Goal: Check status: Check status

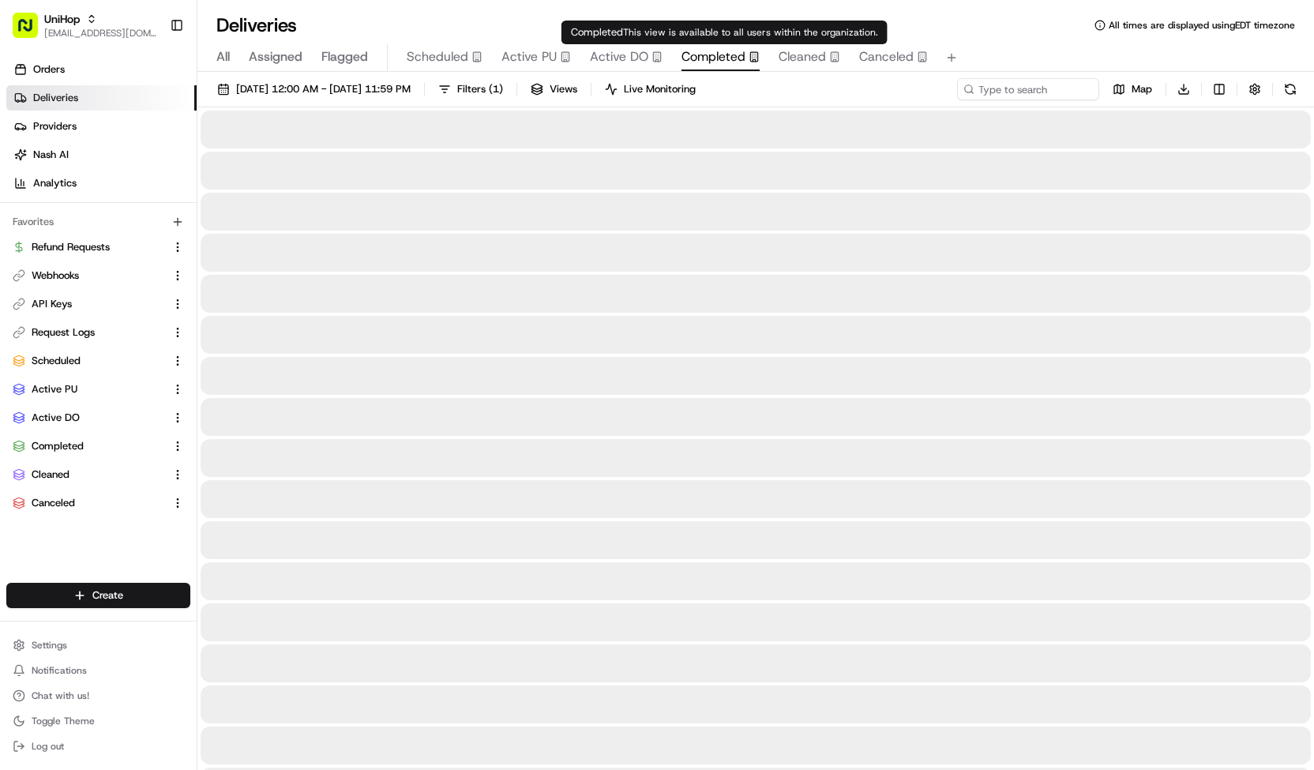
click at [696, 59] on span "Completed" at bounding box center [713, 56] width 64 height 19
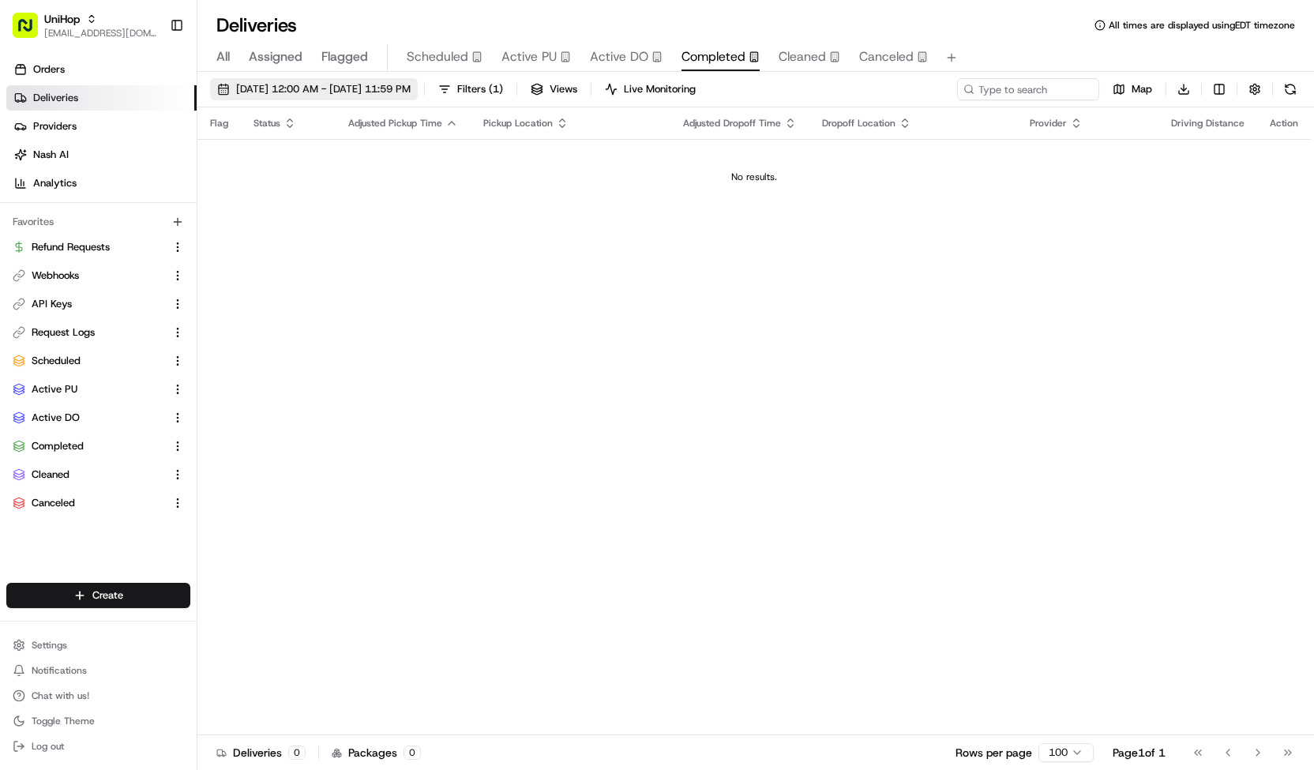
click at [411, 95] on span "[DATE] 12:00 AM - [DATE] 11:59 PM" at bounding box center [323, 89] width 175 height 14
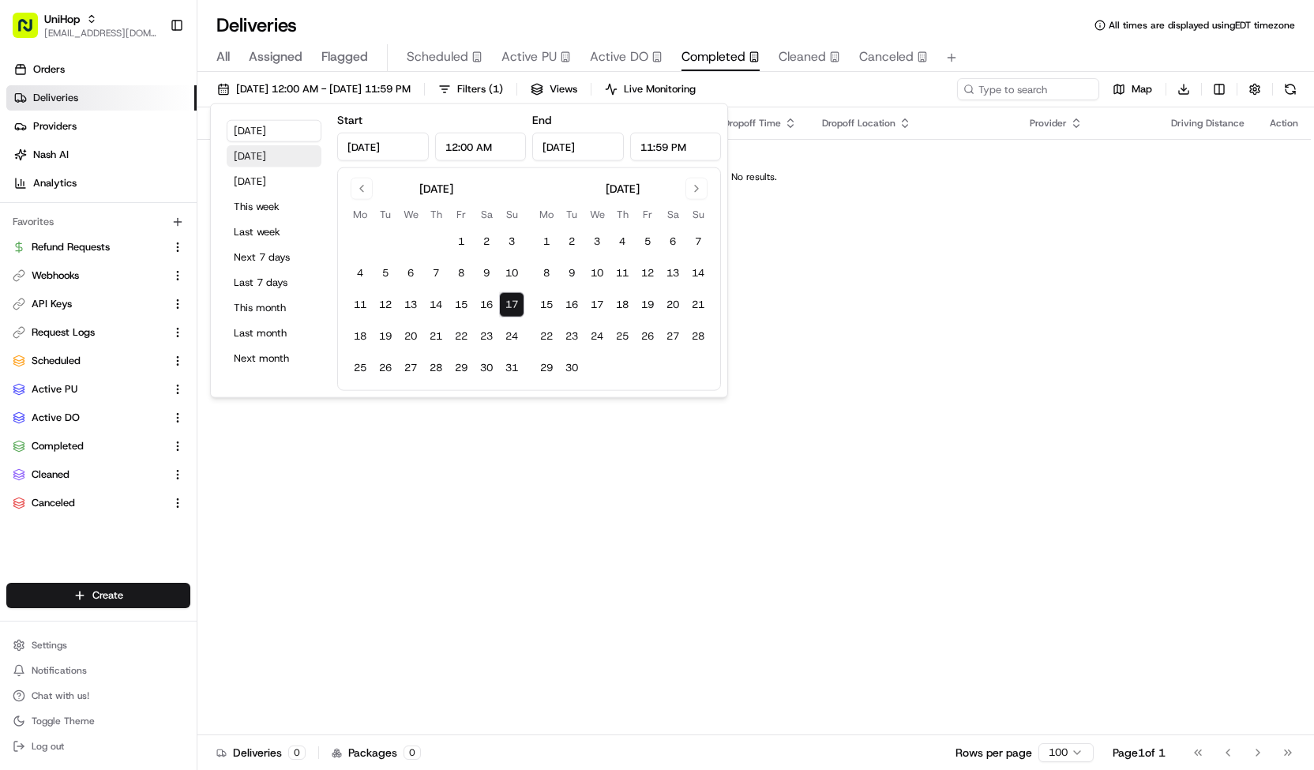
click at [283, 152] on button "[DATE]" at bounding box center [274, 156] width 95 height 22
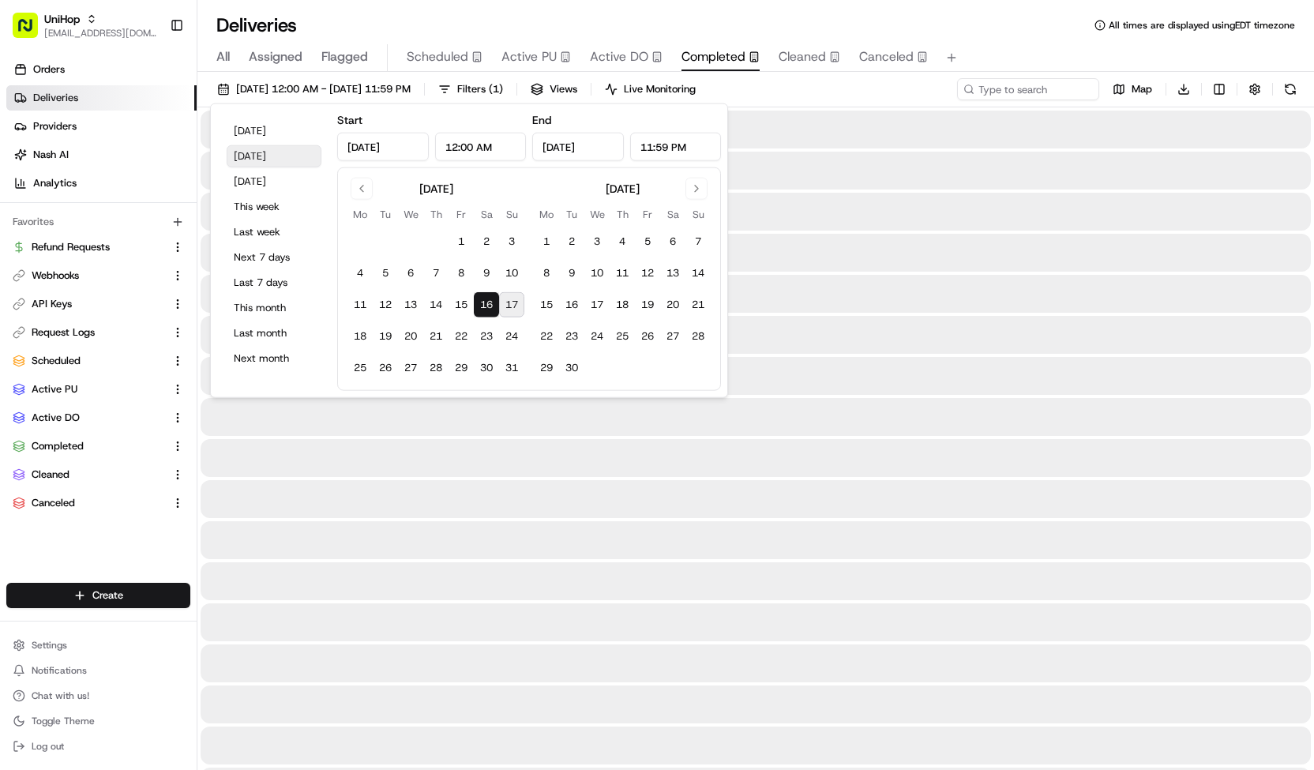
type input "[DATE]"
click at [1016, 84] on input at bounding box center [1005, 89] width 190 height 22
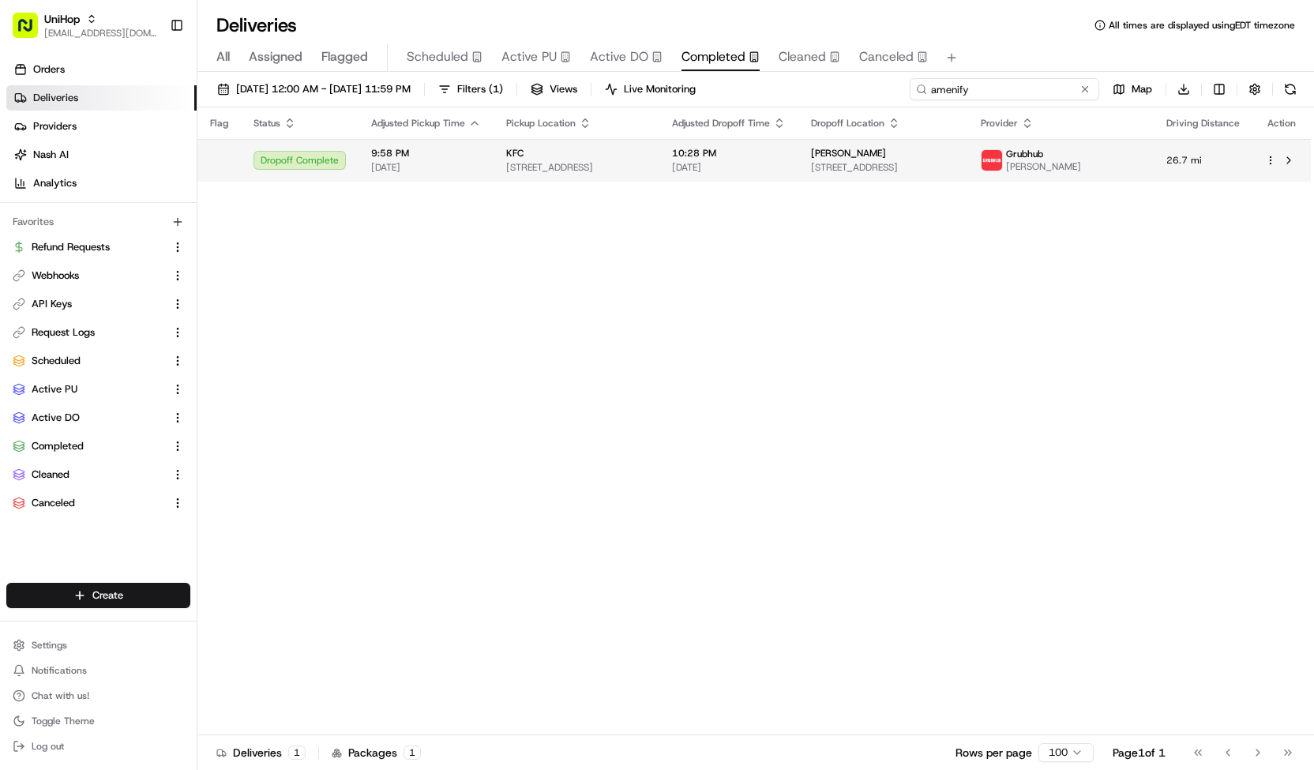
type input "amenify"
click at [954, 175] on td "[PERSON_NAME] [STREET_ADDRESS]" at bounding box center [883, 160] width 170 height 43
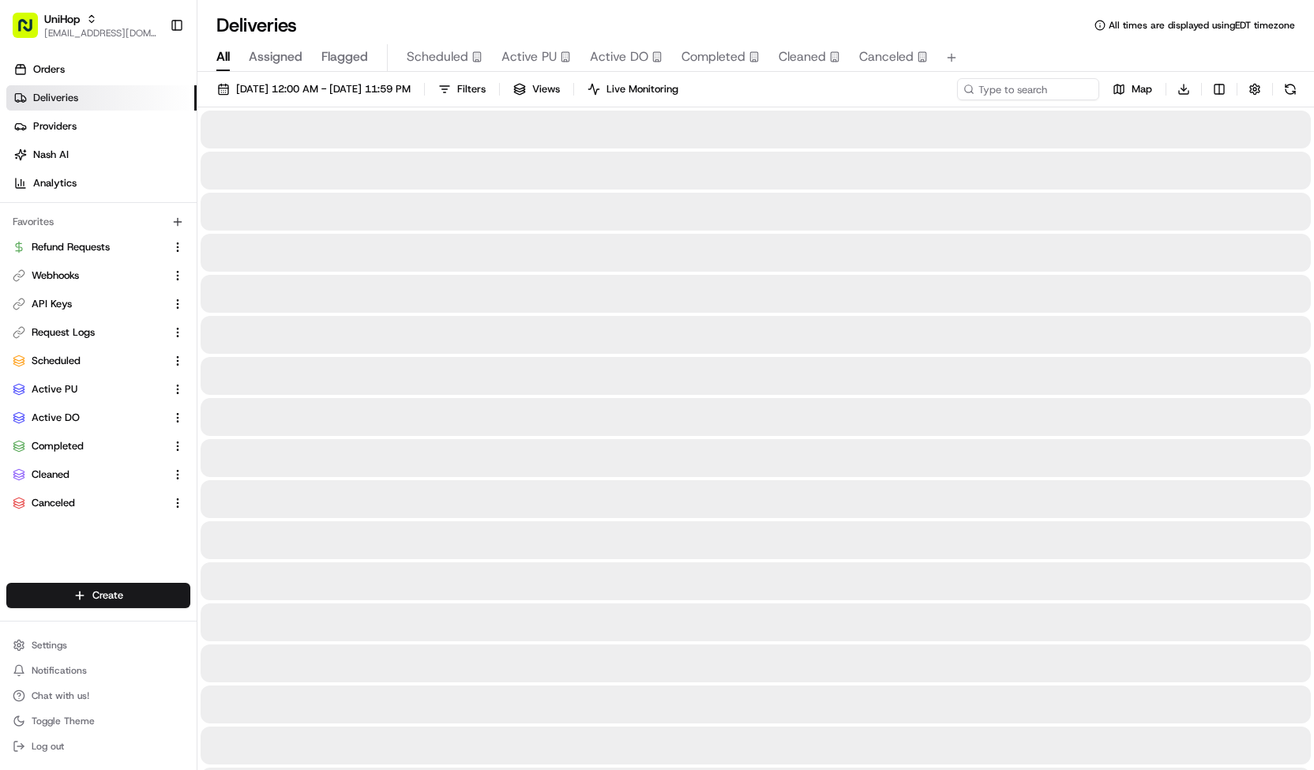
click at [218, 55] on span "All" at bounding box center [222, 56] width 13 height 19
click at [252, 81] on button "[DATE] 12:00 AM - [DATE] 11:59 PM" at bounding box center [314, 89] width 208 height 22
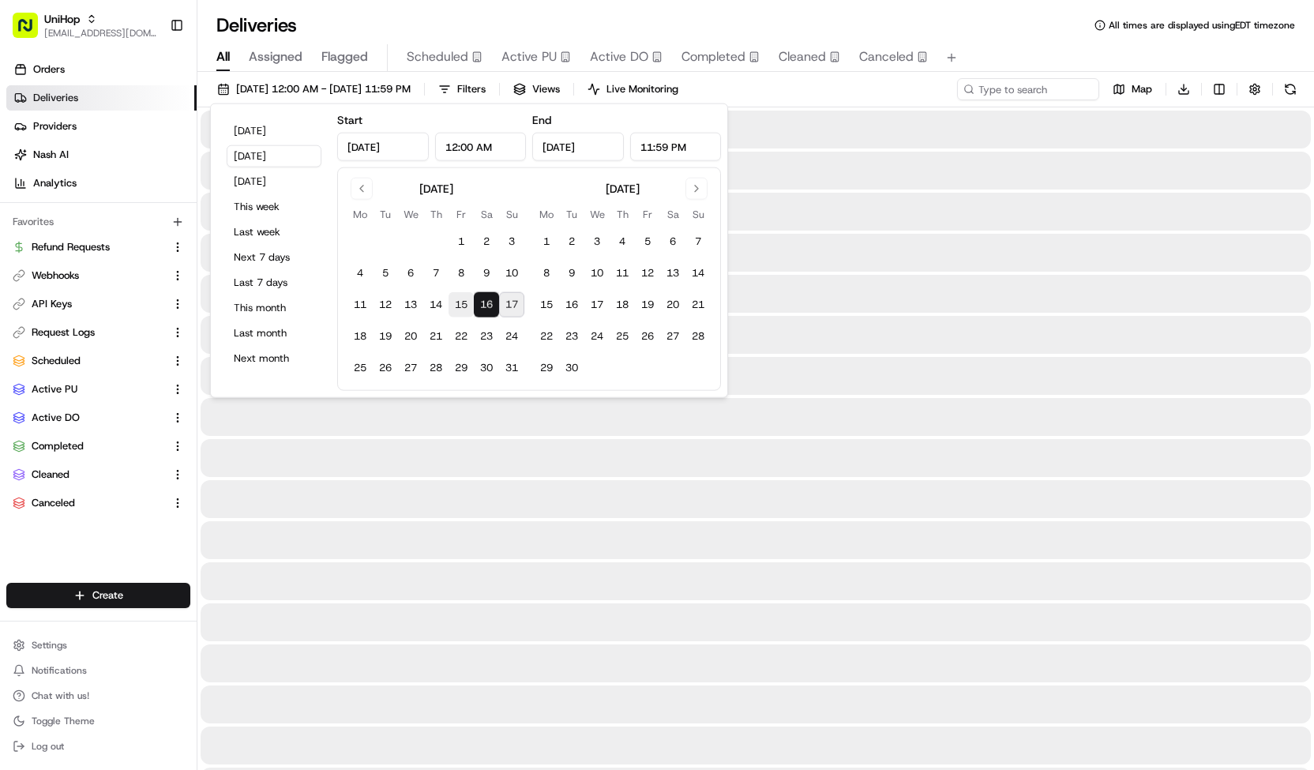
click at [466, 302] on button "15" at bounding box center [461, 304] width 25 height 25
type input "[DATE]"
click at [482, 307] on button "16" at bounding box center [486, 304] width 25 height 25
type input "[DATE]"
click at [1058, 88] on input at bounding box center [1005, 89] width 190 height 22
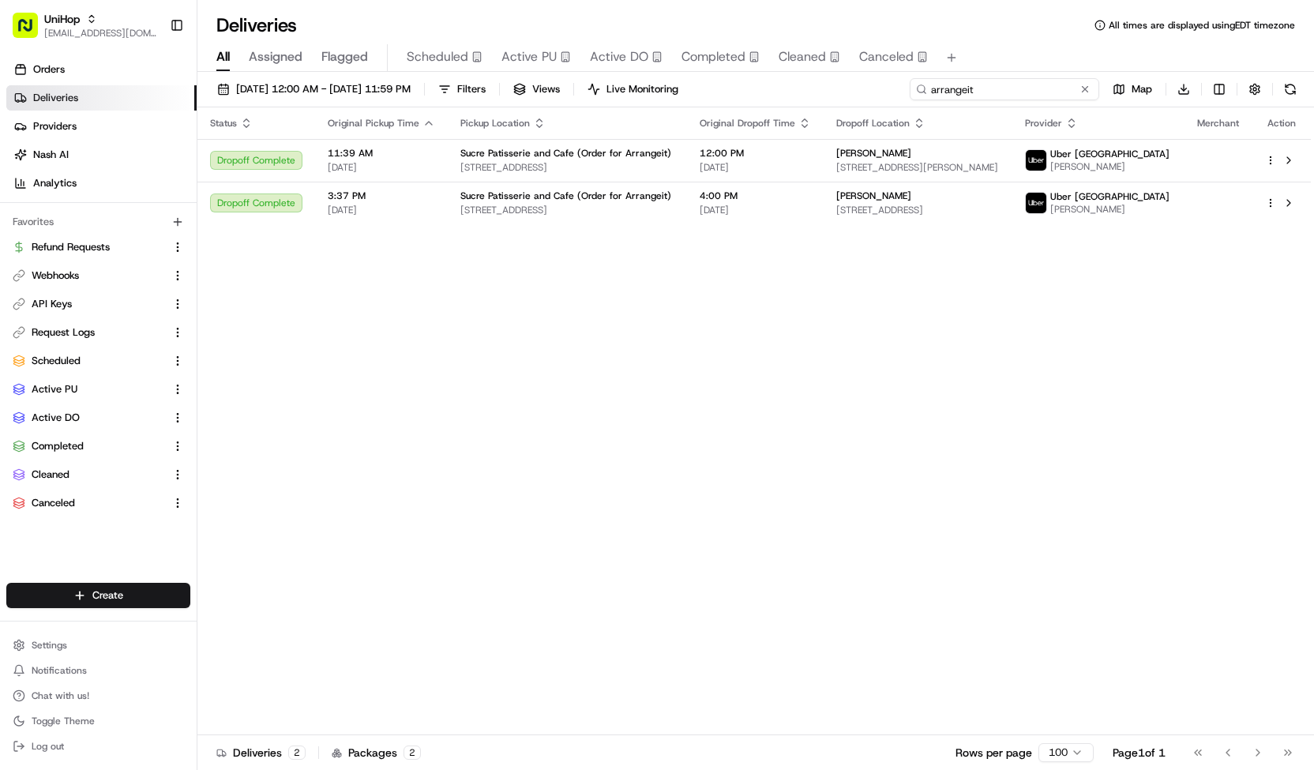
type input "arrangeit"
click at [404, 92] on span "[DATE] 12:00 AM - [DATE] 11:59 PM" at bounding box center [323, 89] width 175 height 14
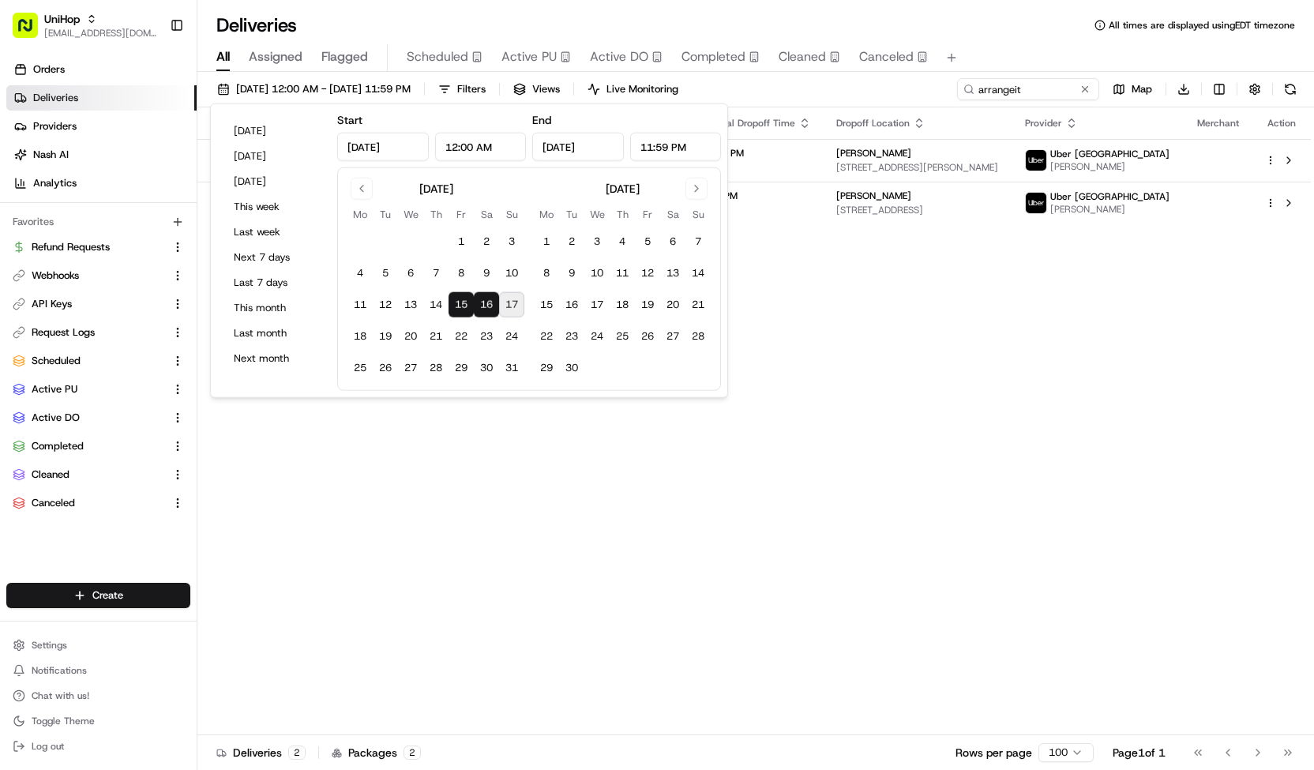
click at [810, 326] on div "Status Original Pickup Time Pickup Location Original Dropoff Time Dropoff Locat…" at bounding box center [753, 421] width 1113 height 628
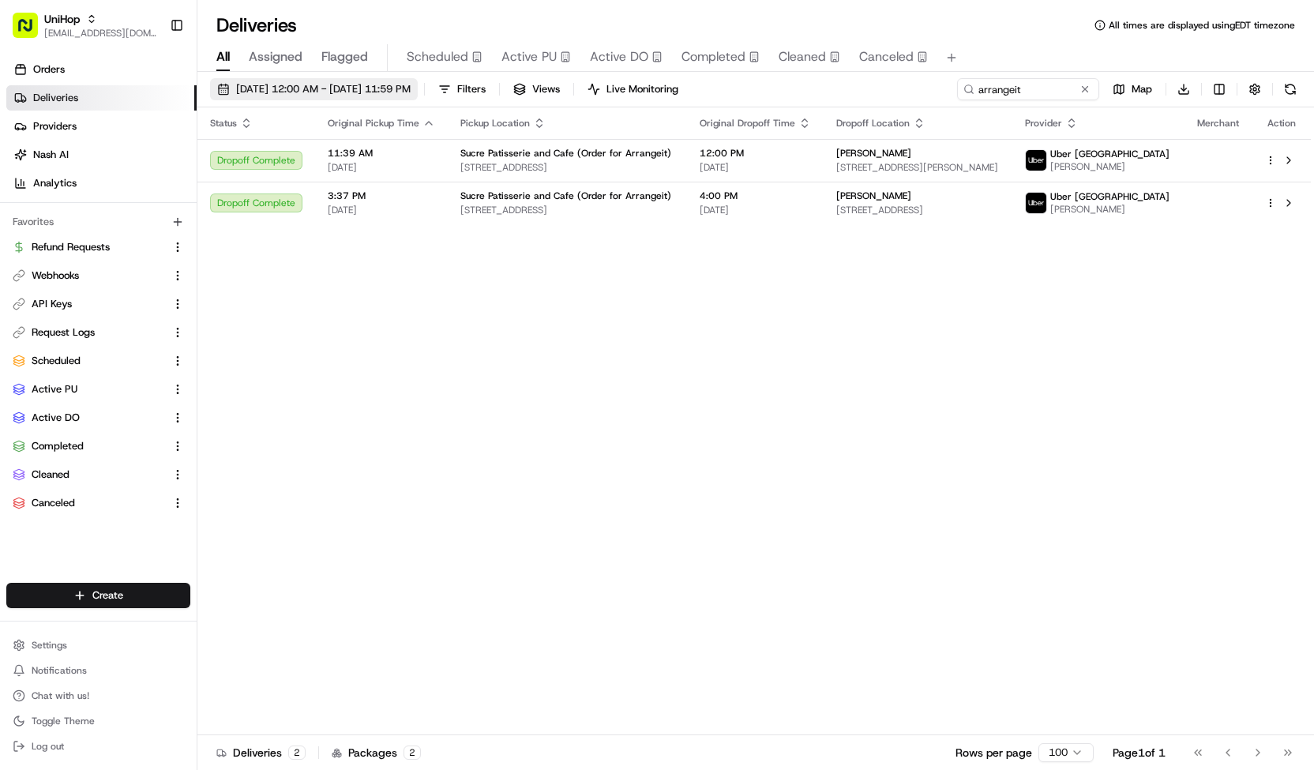
click at [253, 88] on span "[DATE] 12:00 AM - [DATE] 11:59 PM" at bounding box center [323, 89] width 175 height 14
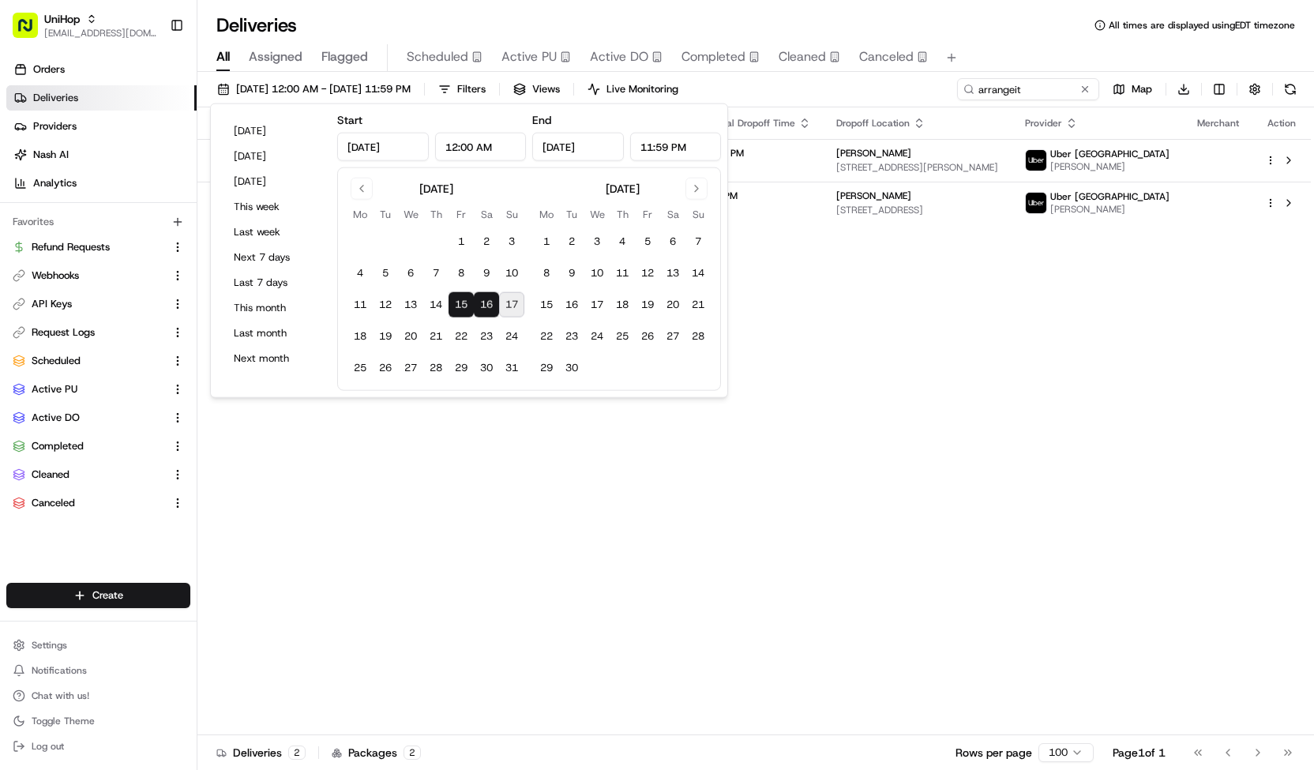
click at [506, 312] on button "17" at bounding box center [511, 304] width 25 height 25
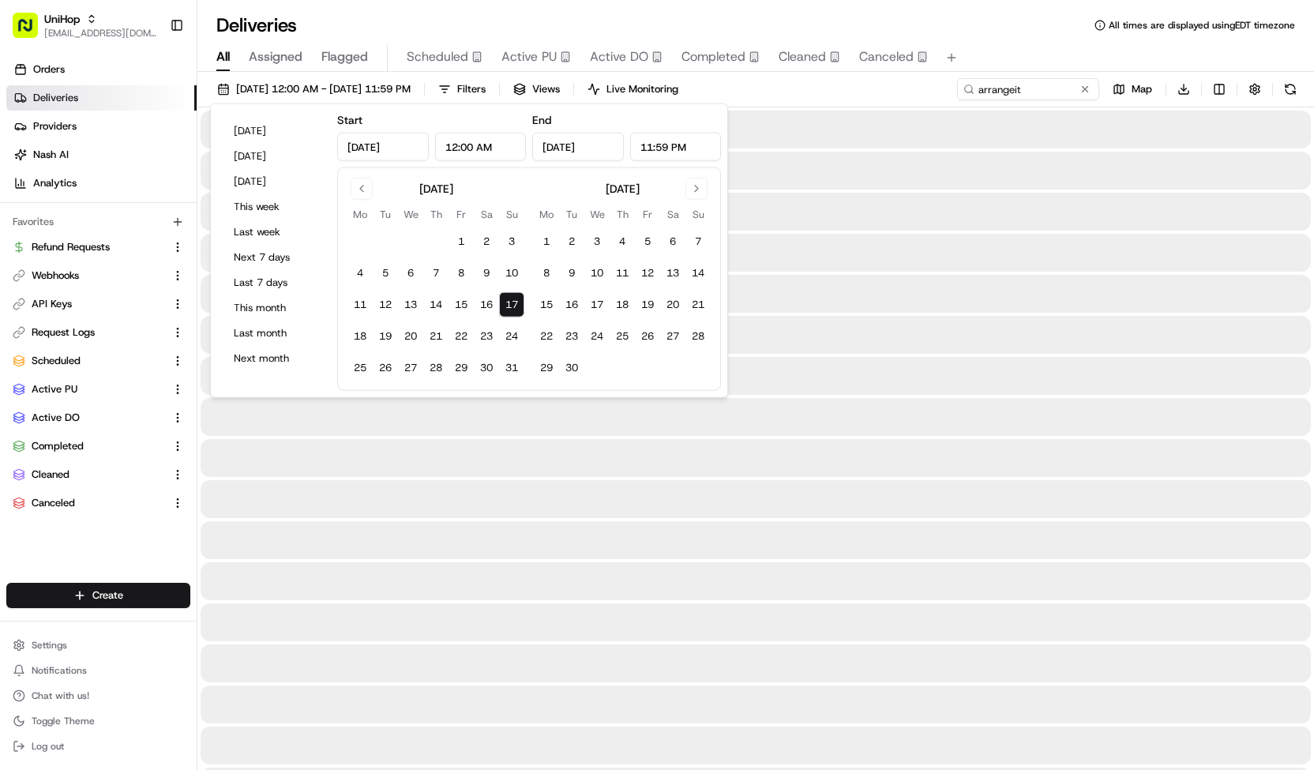
type input "[DATE]"
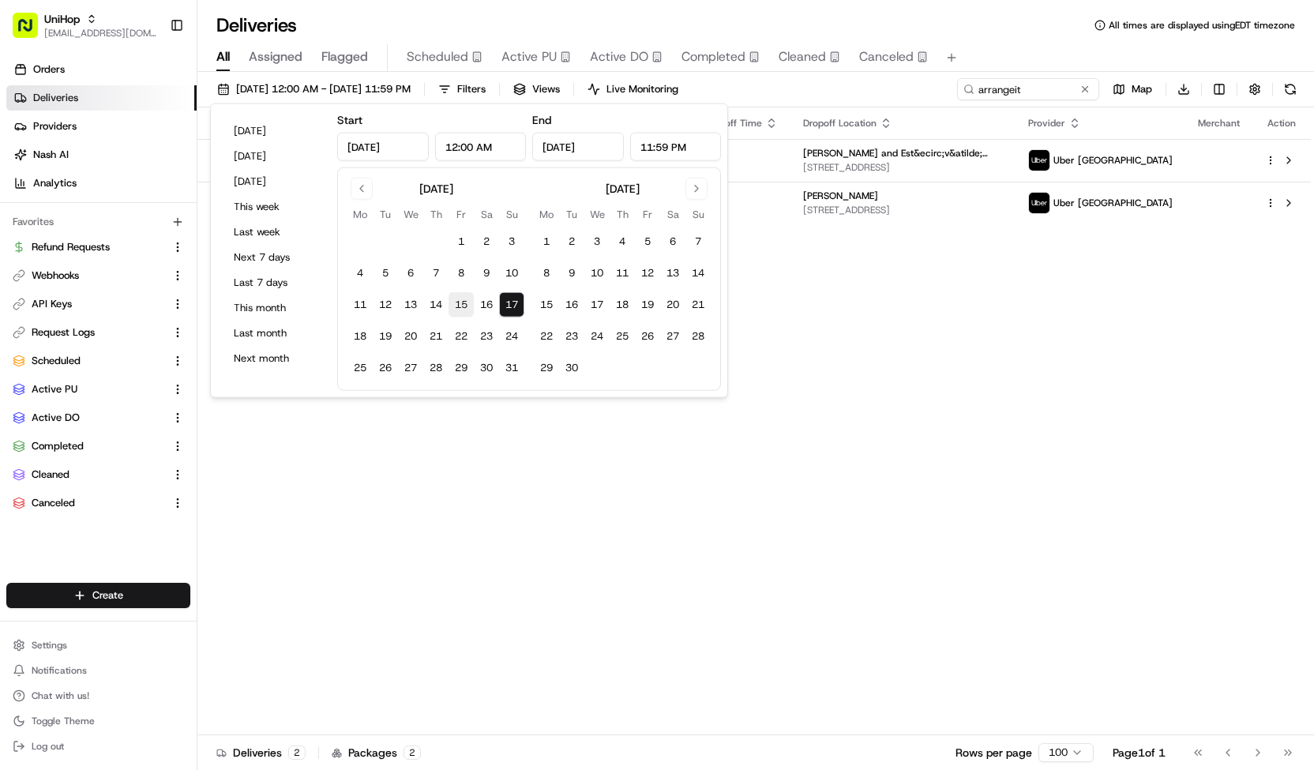
click at [464, 305] on button "15" at bounding box center [461, 304] width 25 height 25
type input "[DATE]"
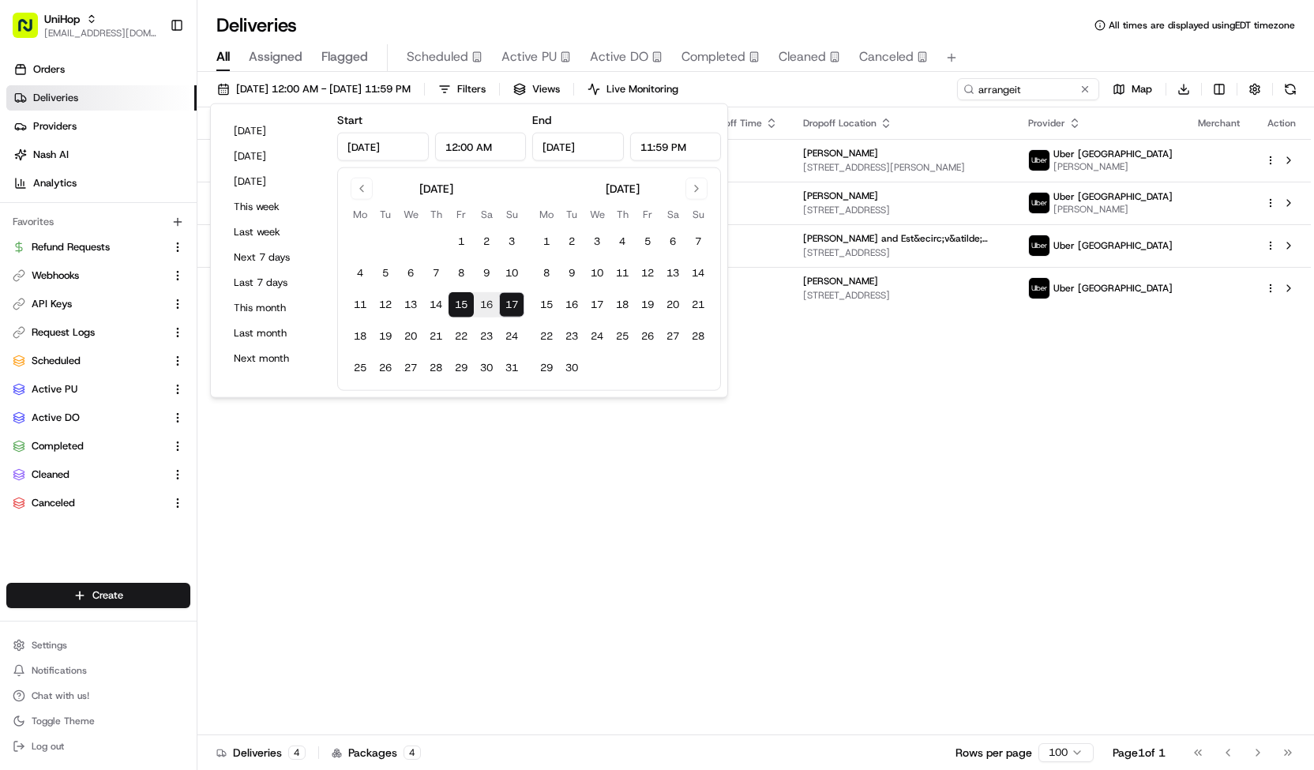
click at [791, 91] on div "[DATE] 12:00 AM - [DATE] 11:59 PM Filters Views Live Monitoring arrangeit Map D…" at bounding box center [755, 92] width 1117 height 29
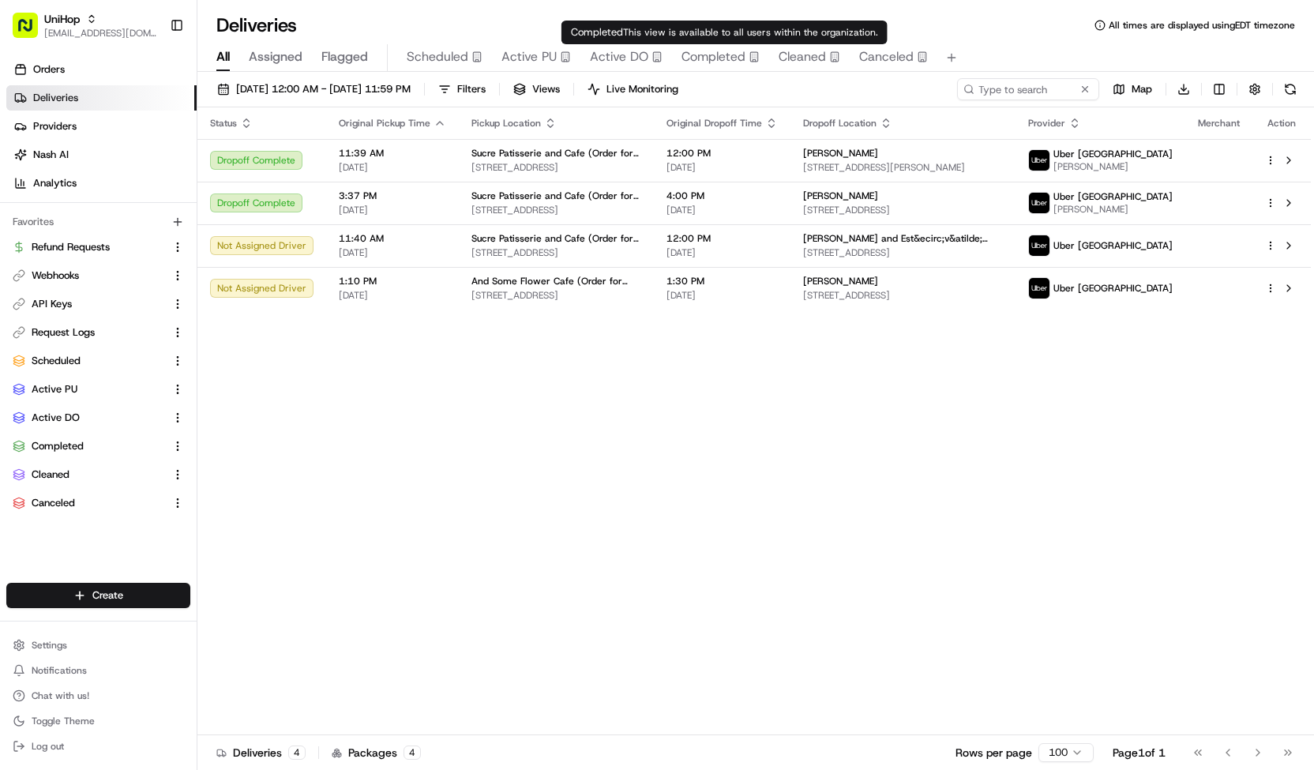
click at [684, 54] on span "Completed" at bounding box center [713, 56] width 64 height 19
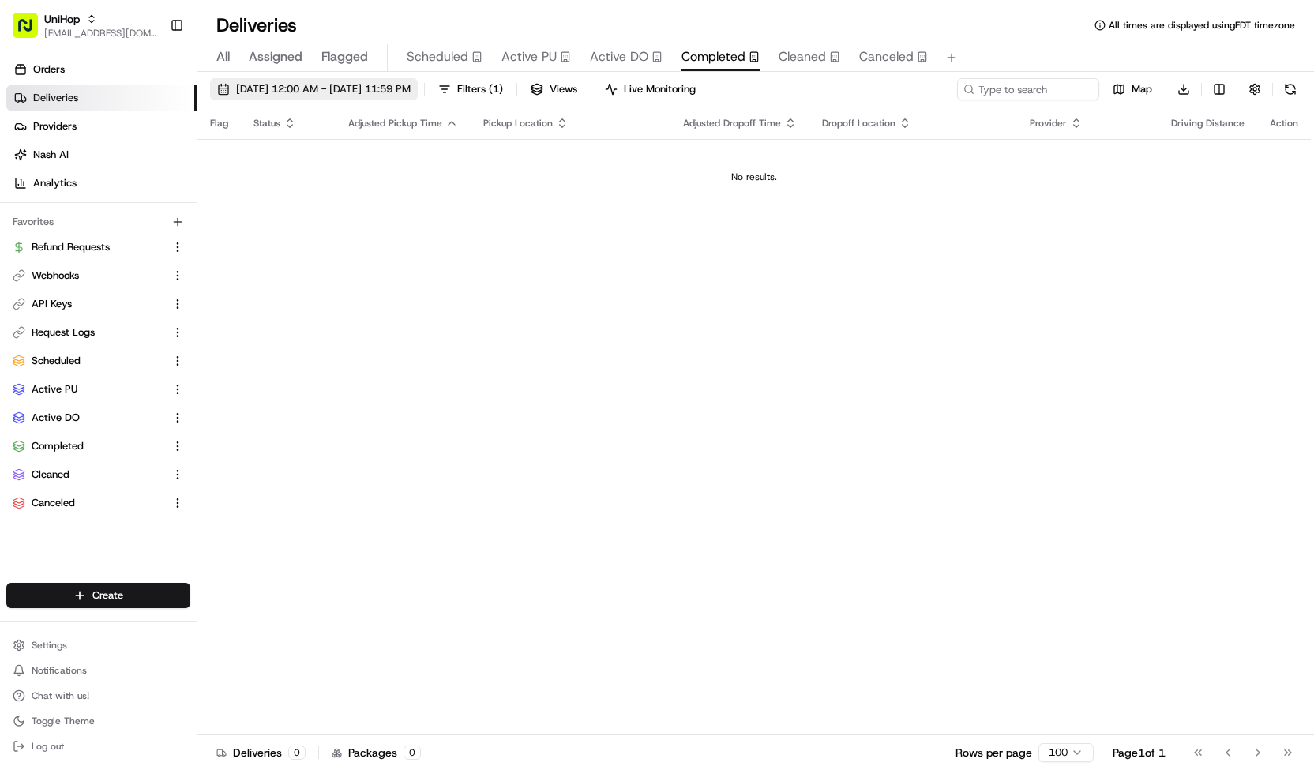
click at [411, 87] on span "[DATE] 12:00 AM - [DATE] 11:59 PM" at bounding box center [323, 89] width 175 height 14
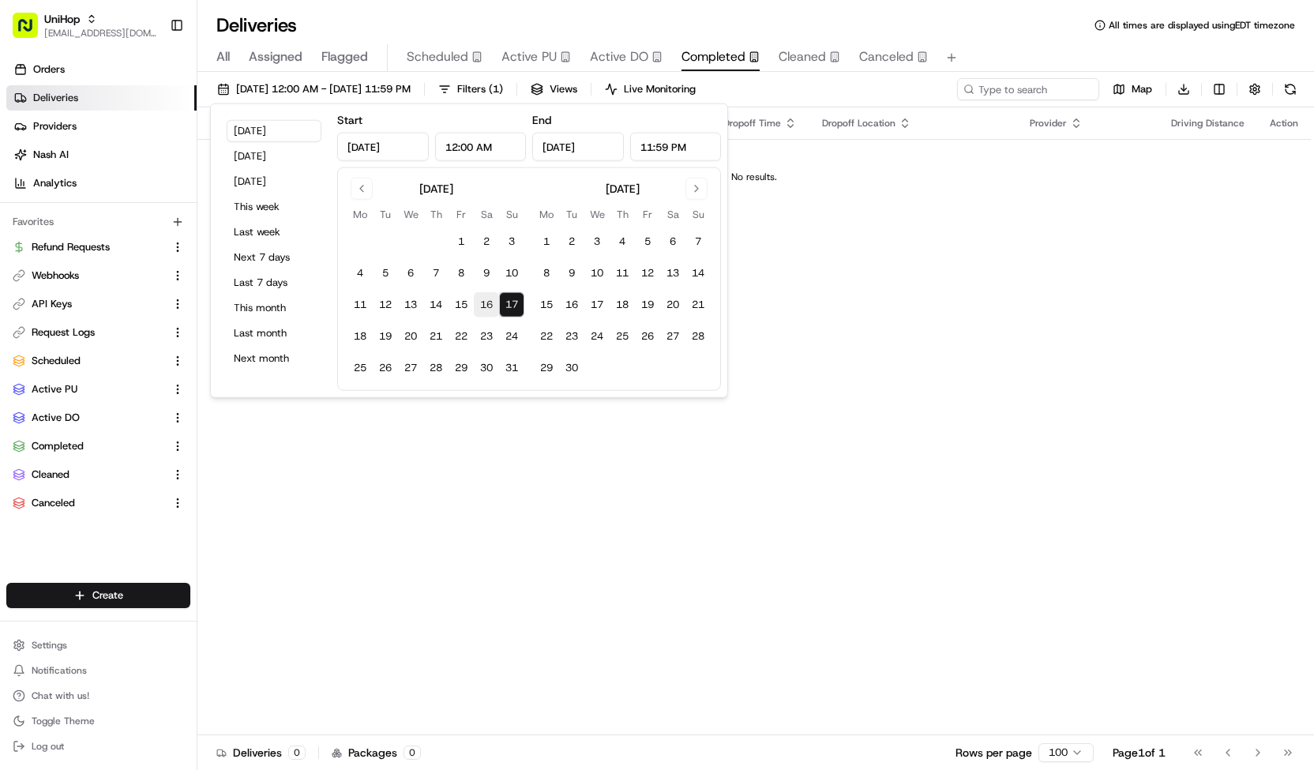
click at [484, 302] on button "16" at bounding box center [486, 304] width 25 height 25
type input "[DATE]"
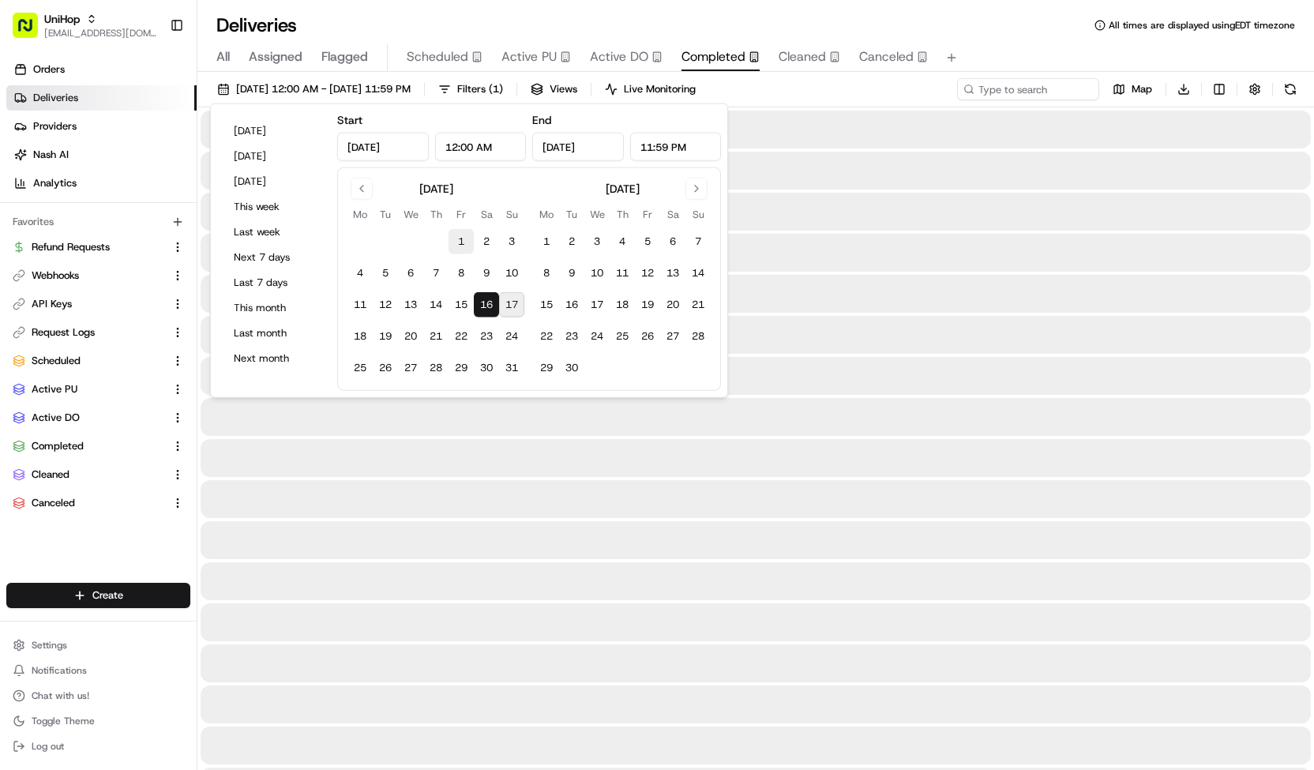
click at [461, 241] on button "1" at bounding box center [461, 241] width 25 height 25
type input "[DATE]"
click at [1029, 84] on input at bounding box center [1005, 89] width 190 height 22
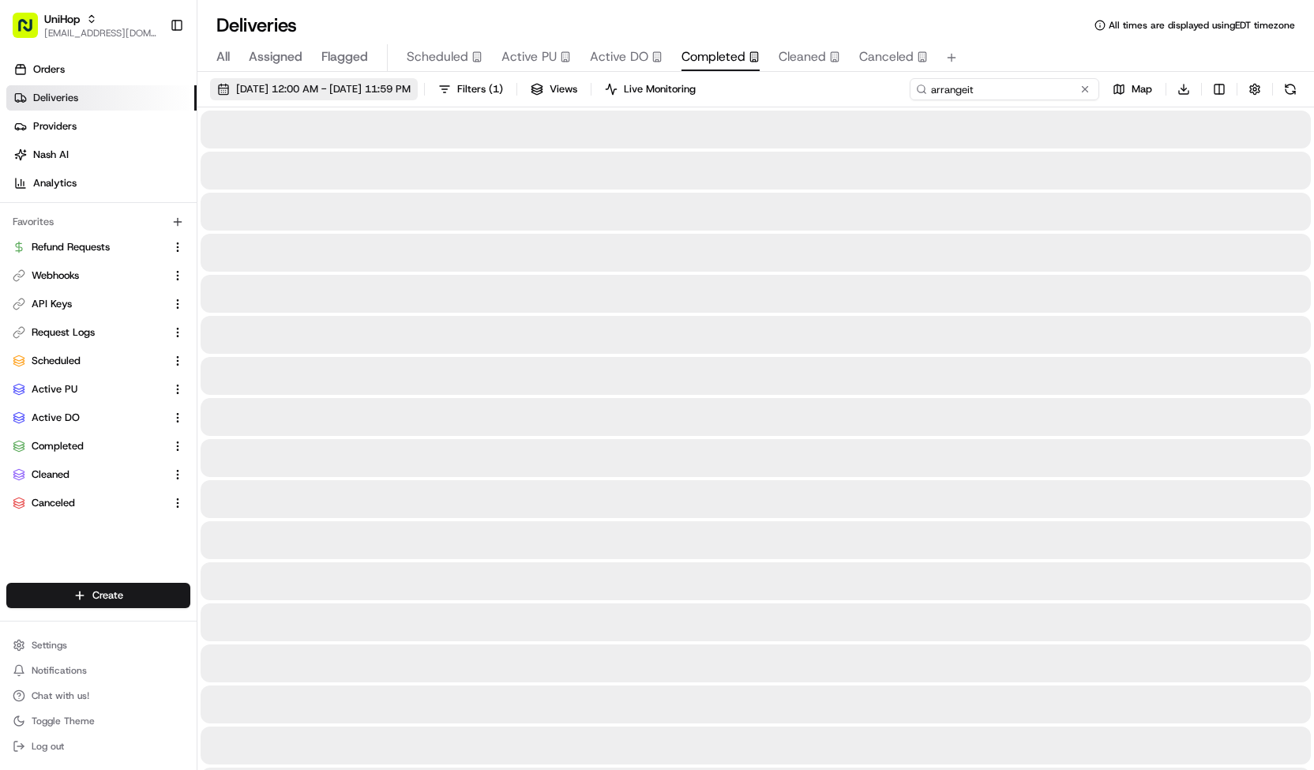
type input "arrangeit"
click at [411, 85] on span "[DATE] 12:00 AM - [DATE] 11:59 PM" at bounding box center [323, 89] width 175 height 14
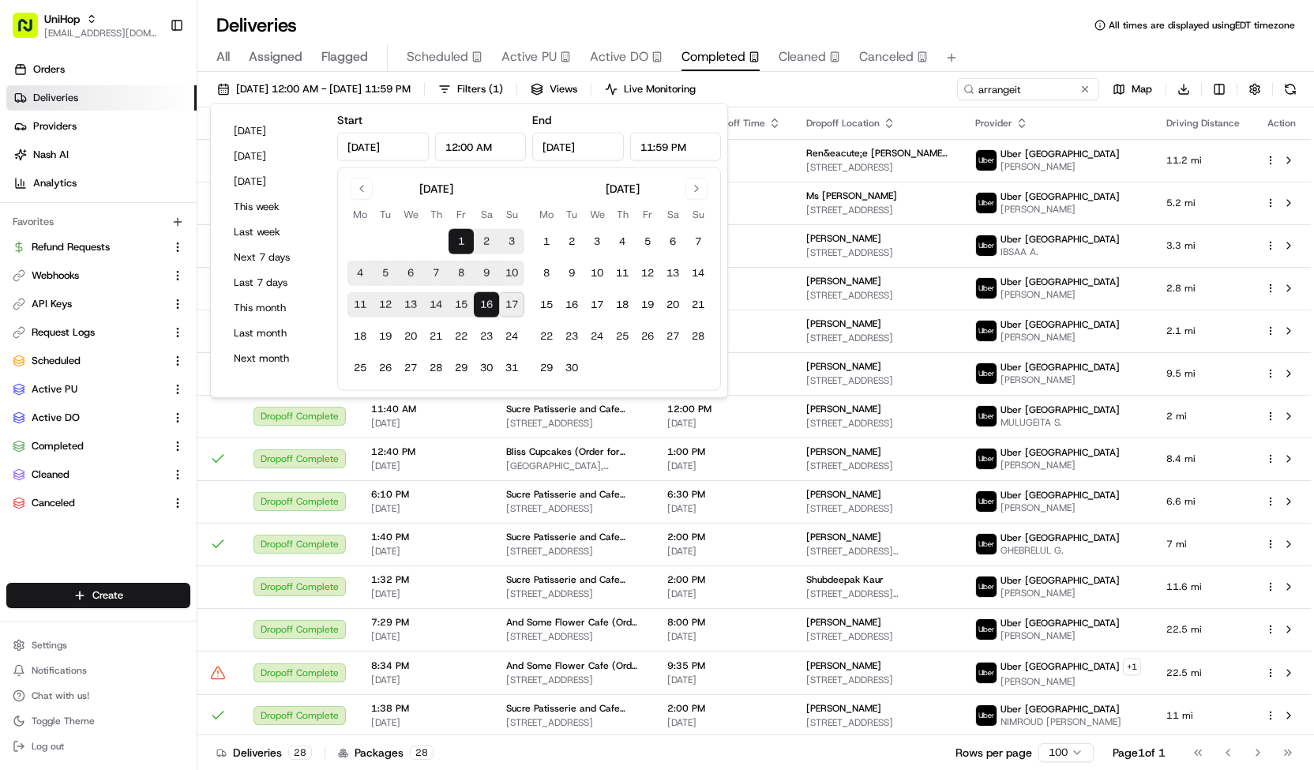
click at [440, 302] on button "14" at bounding box center [435, 304] width 25 height 25
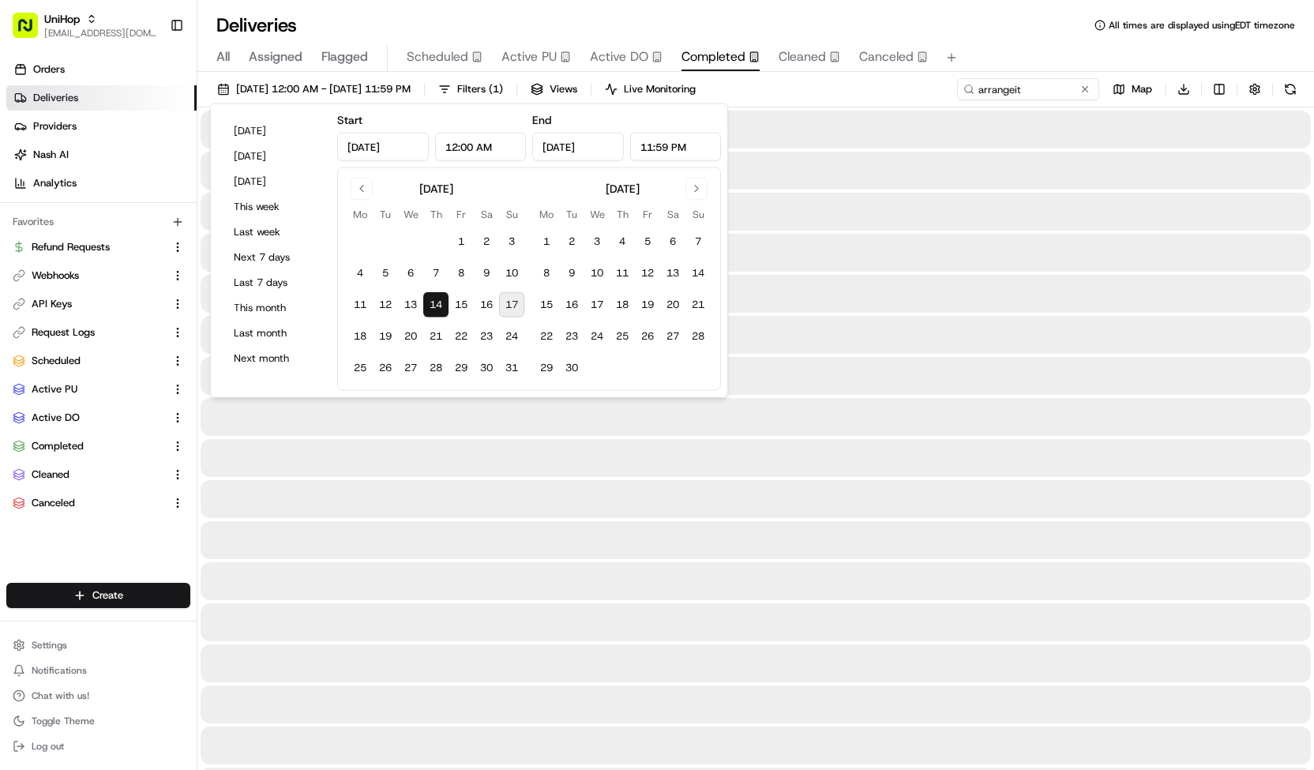
type input "[DATE]"
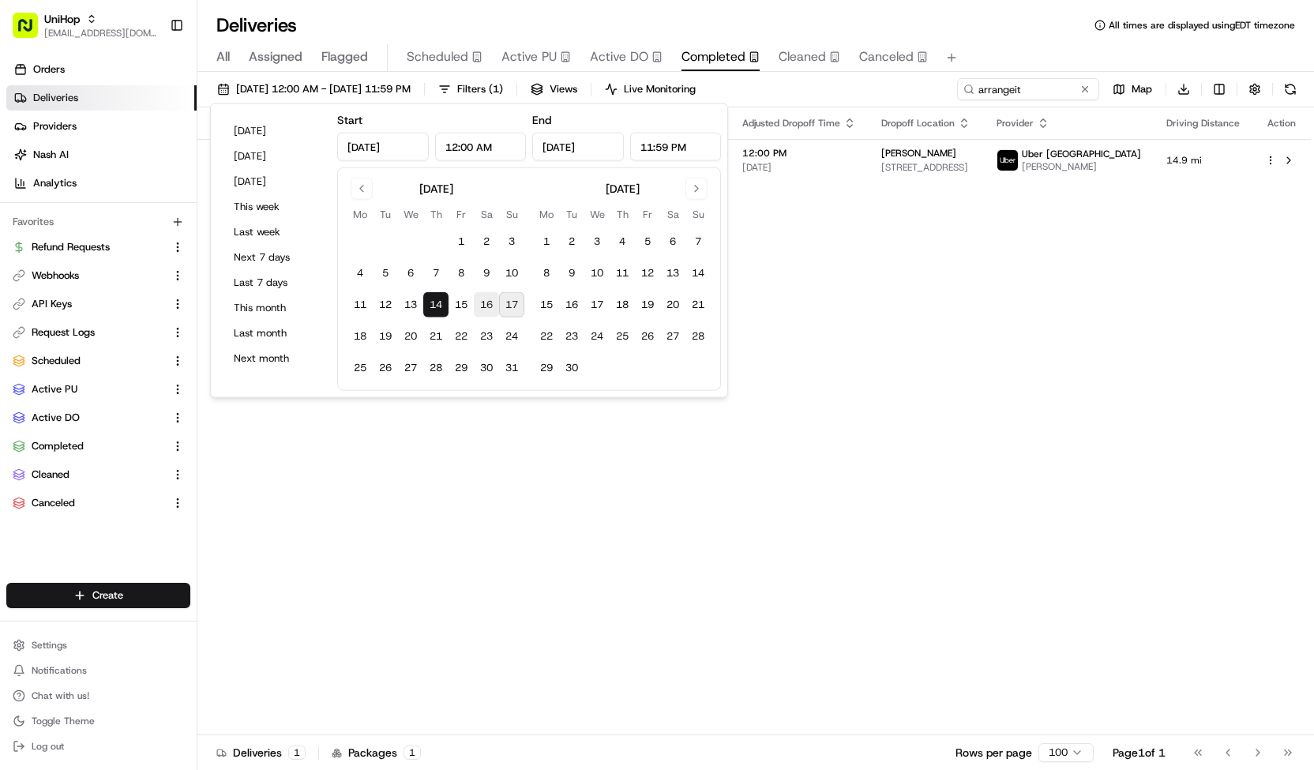
click at [485, 299] on button "16" at bounding box center [486, 304] width 25 height 25
type input "[DATE]"
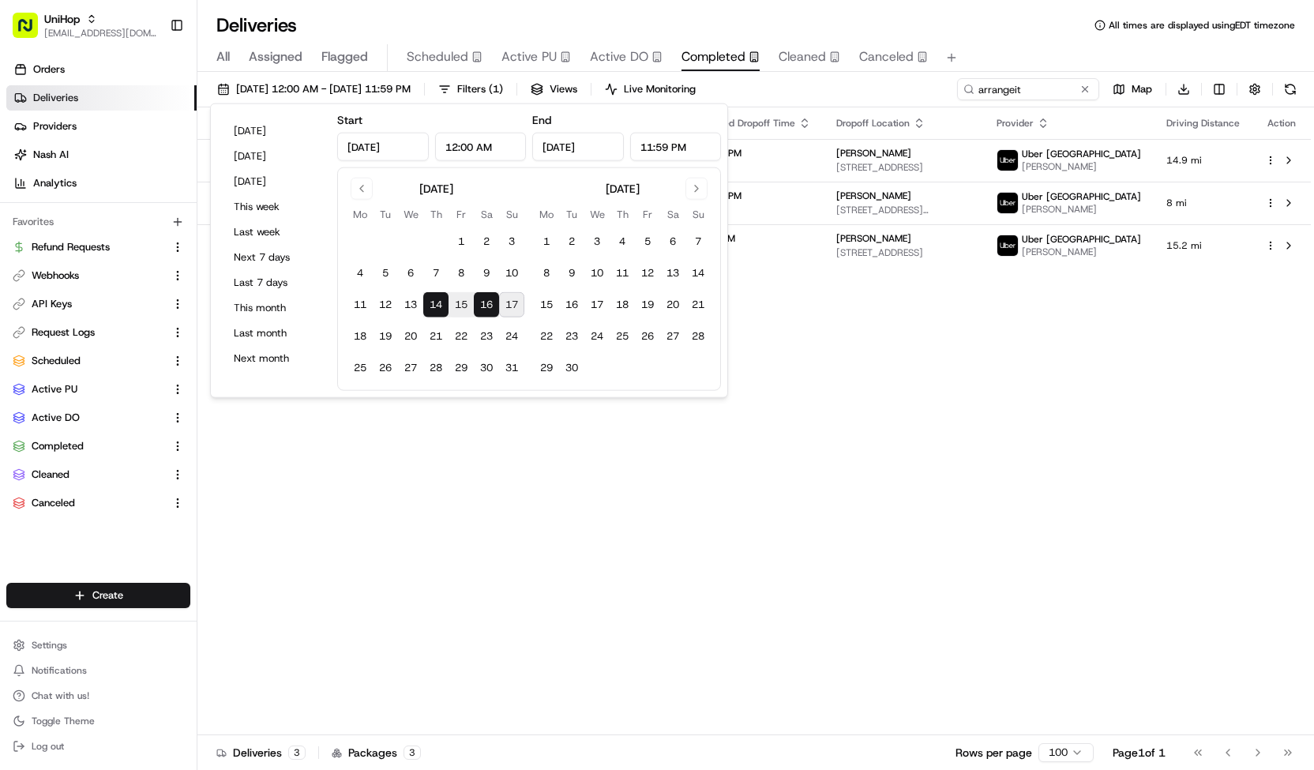
click at [795, 96] on div "[DATE] 12:00 AM - [DATE] 11:59 PM Filters ( 1 ) Views Live Monitoring arrangeit…" at bounding box center [755, 92] width 1117 height 29
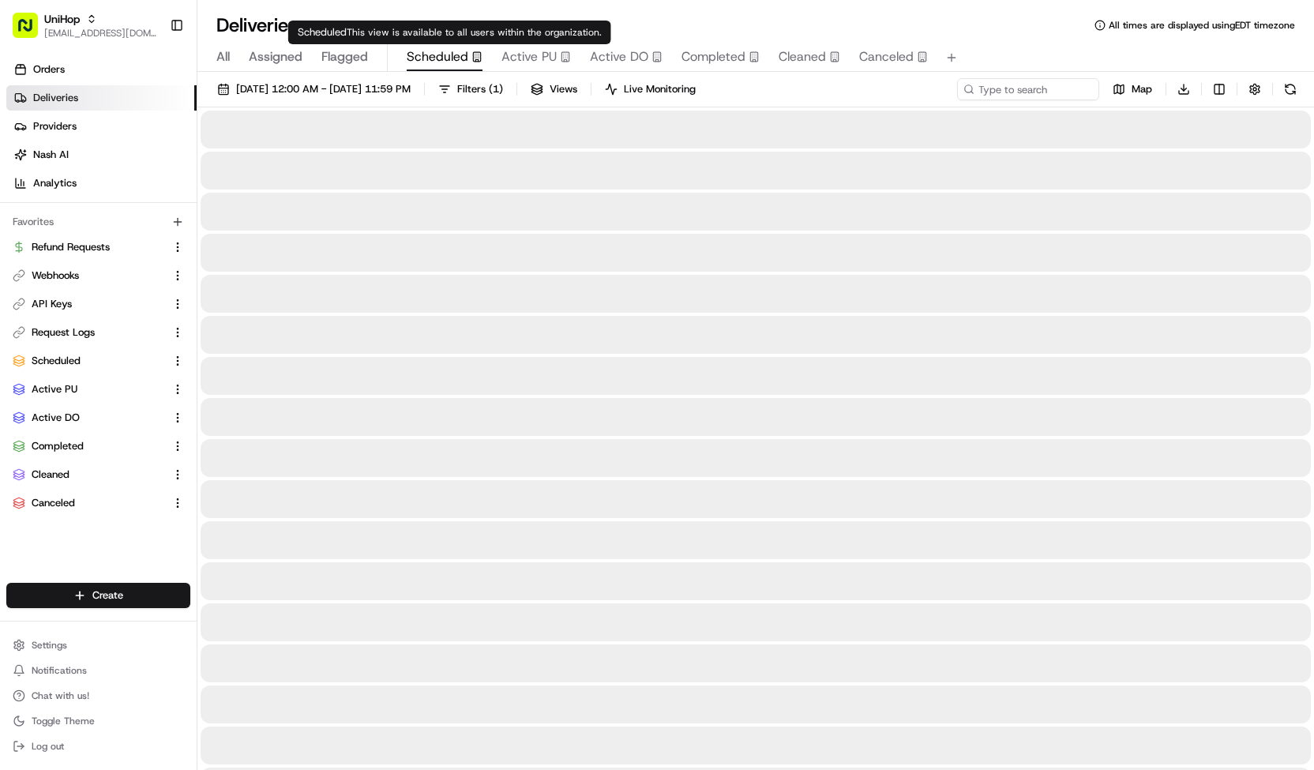
click at [471, 61] on icon "button" at bounding box center [476, 56] width 11 height 11
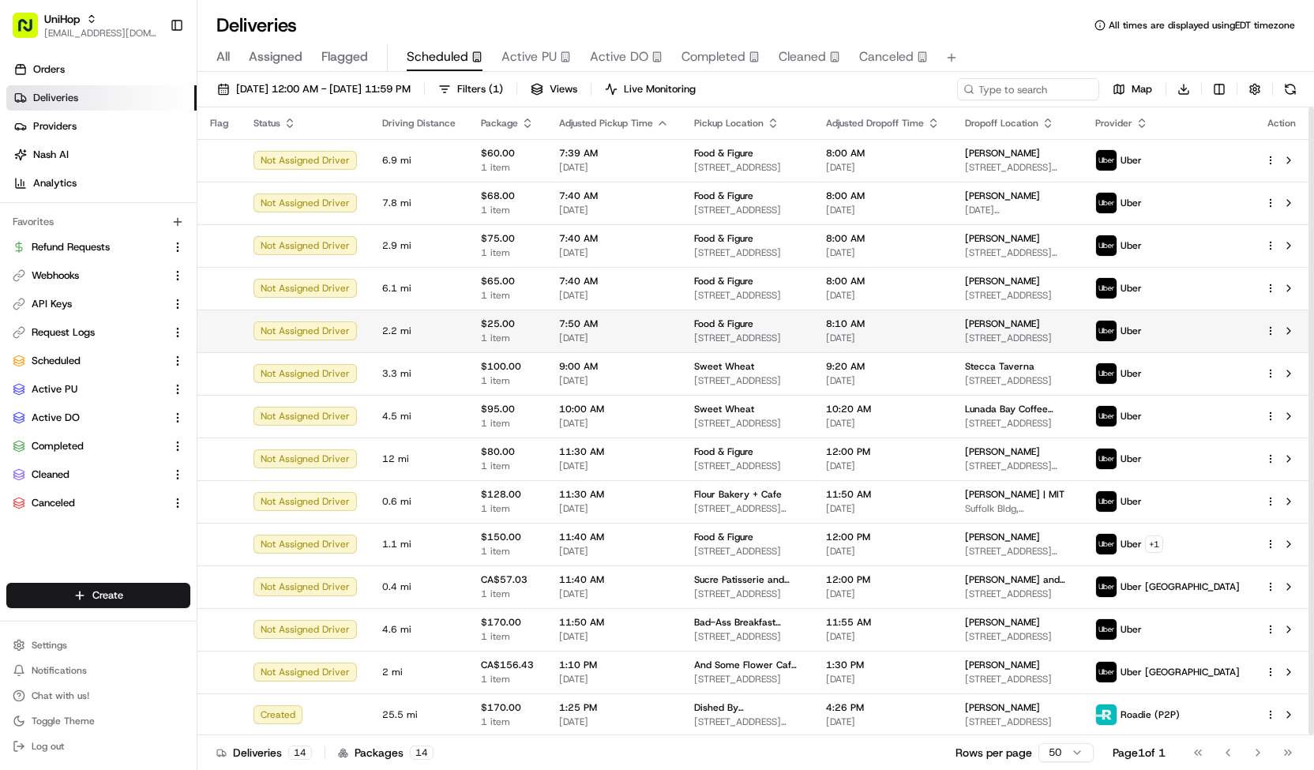
click at [720, 346] on td "Food & Figure [STREET_ADDRESS]" at bounding box center [747, 331] width 132 height 43
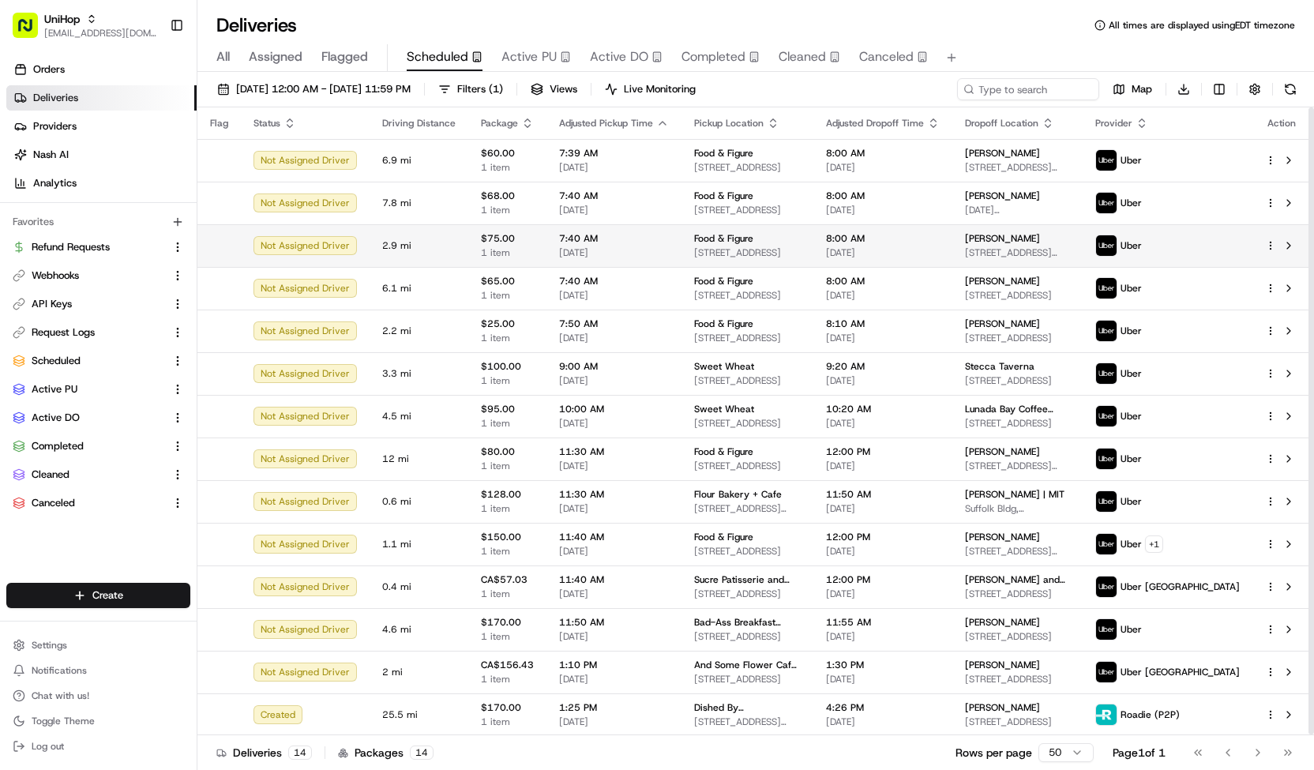
click at [588, 263] on td "7:40 AM [DATE]" at bounding box center [613, 245] width 135 height 43
click at [529, 238] on td "$75.00 1 item" at bounding box center [507, 245] width 78 height 43
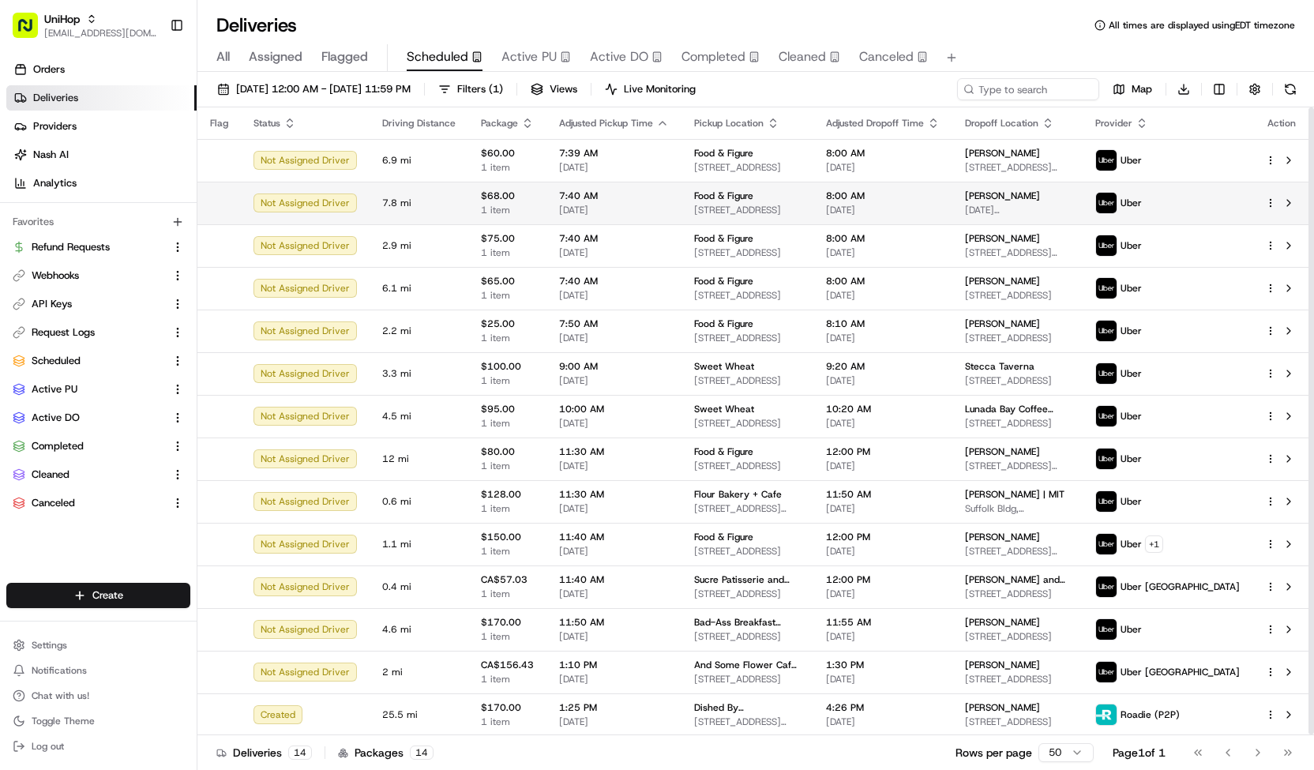
click at [559, 217] on td "7:40 AM [DATE]" at bounding box center [613, 203] width 135 height 43
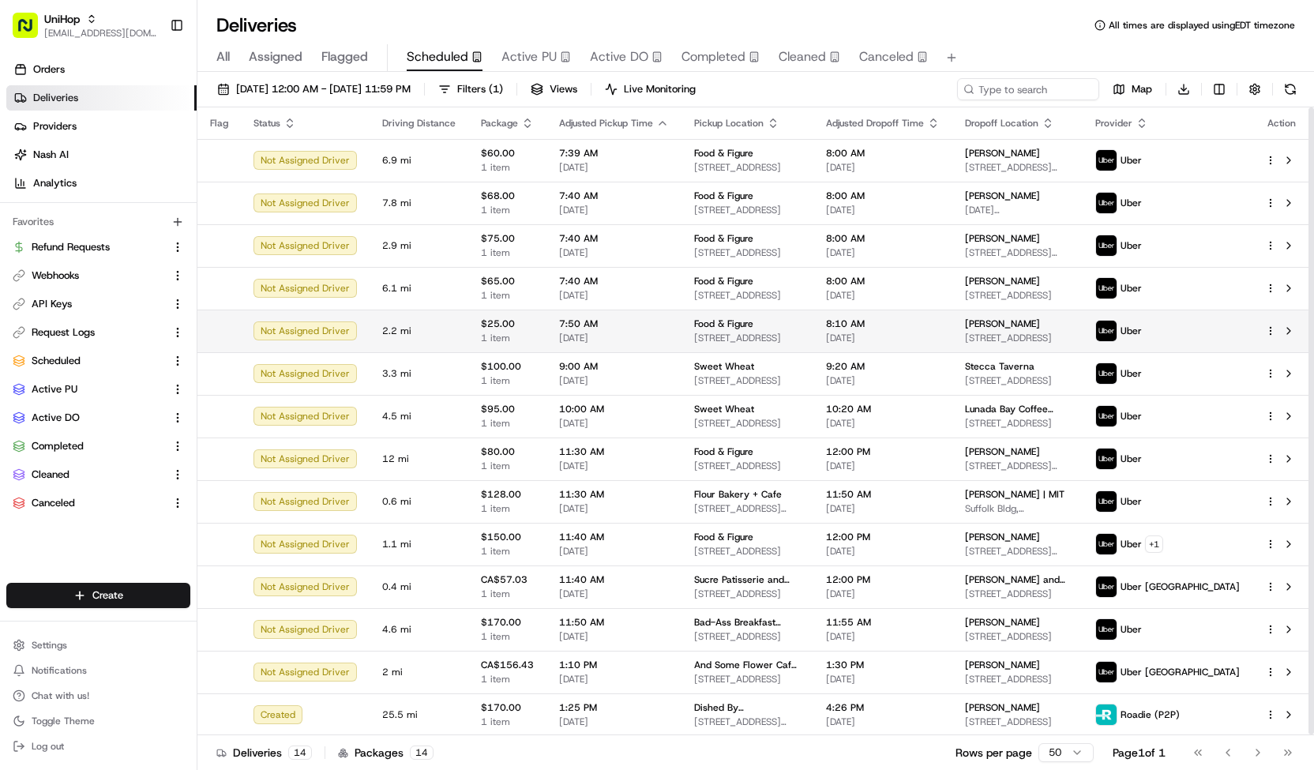
click at [586, 326] on span "7:50 AM" at bounding box center [614, 323] width 110 height 13
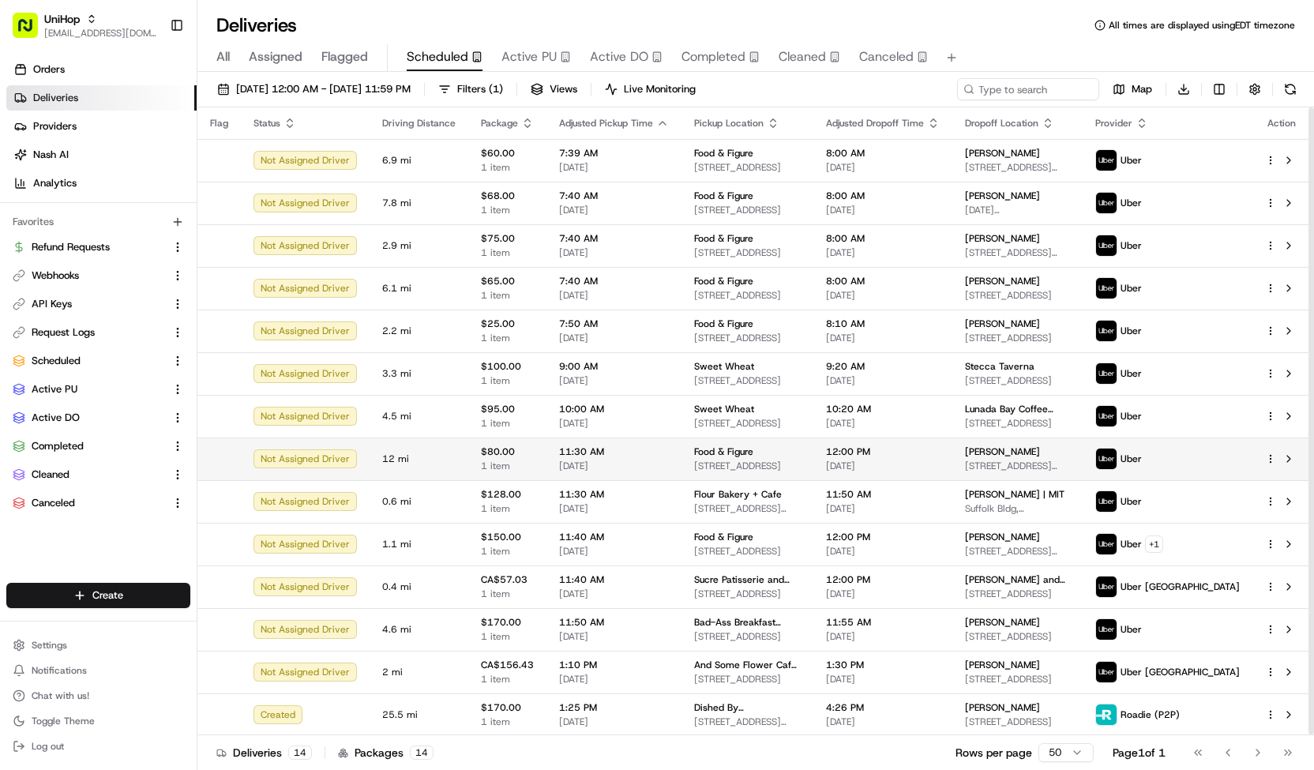
click at [634, 460] on span "[DATE]" at bounding box center [614, 466] width 110 height 13
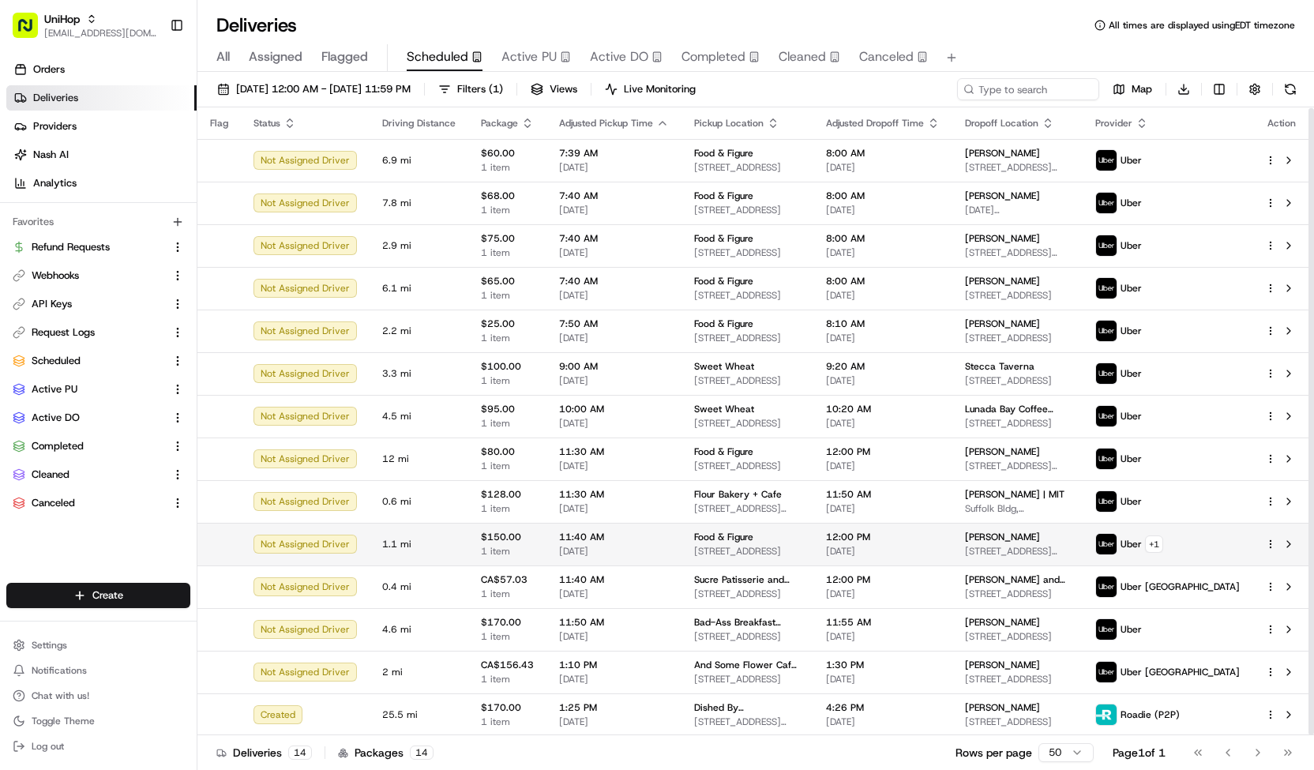
click at [604, 533] on span "11:40 AM" at bounding box center [614, 537] width 110 height 13
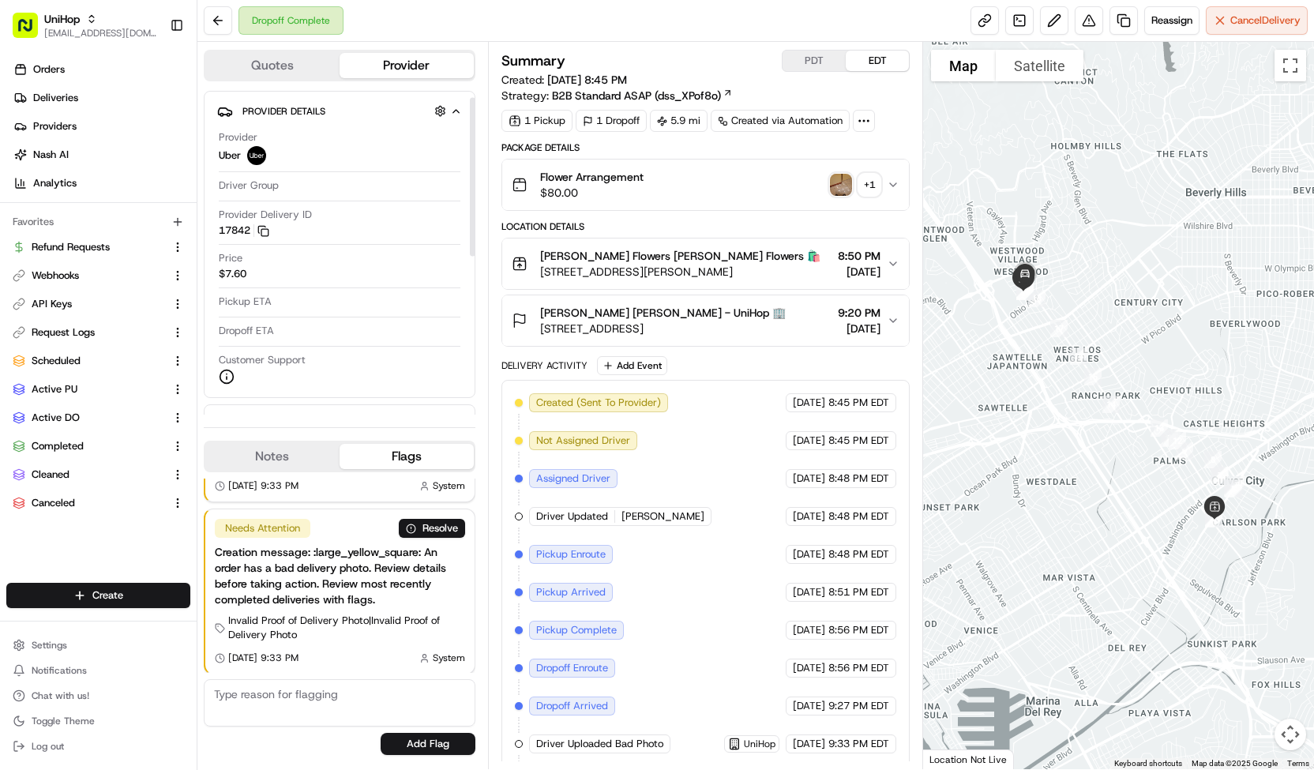
scroll to position [339, 0]
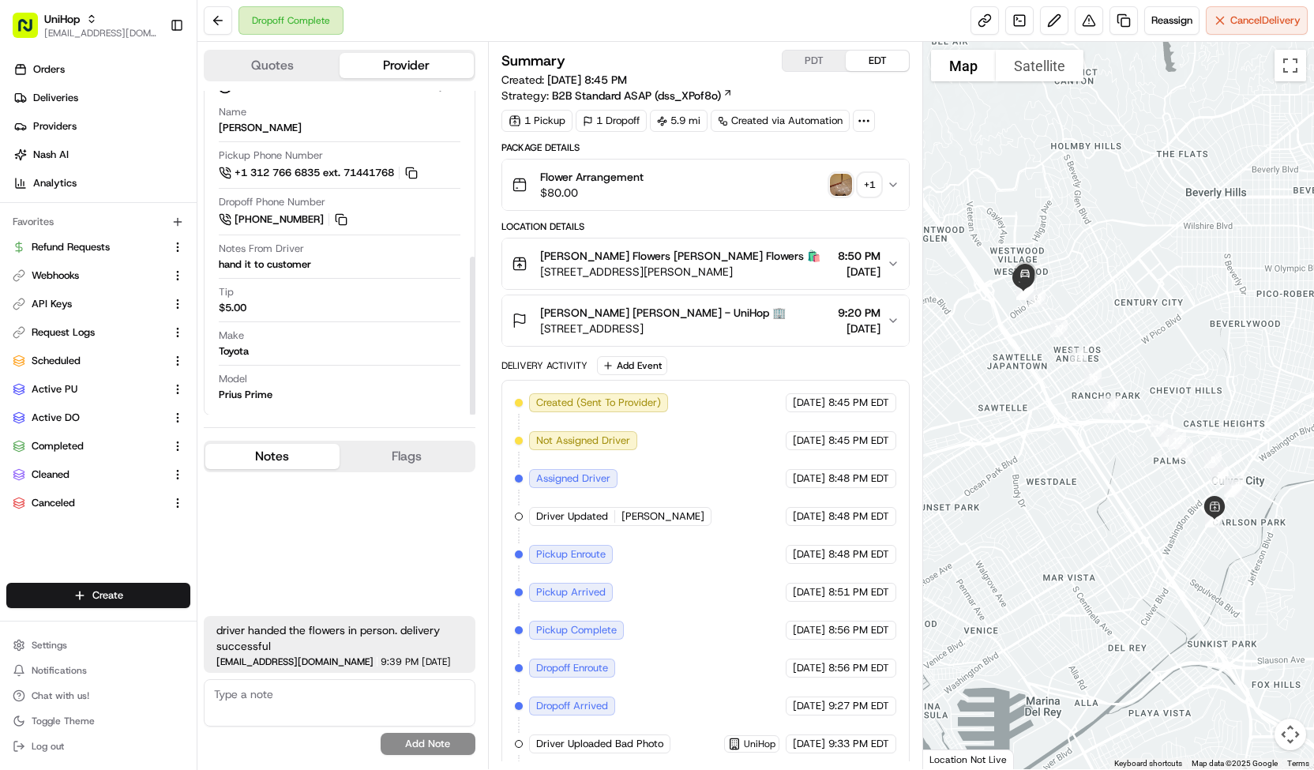
click at [309, 451] on button "Notes" at bounding box center [272, 456] width 134 height 25
click at [840, 182] on img "button" at bounding box center [841, 185] width 22 height 22
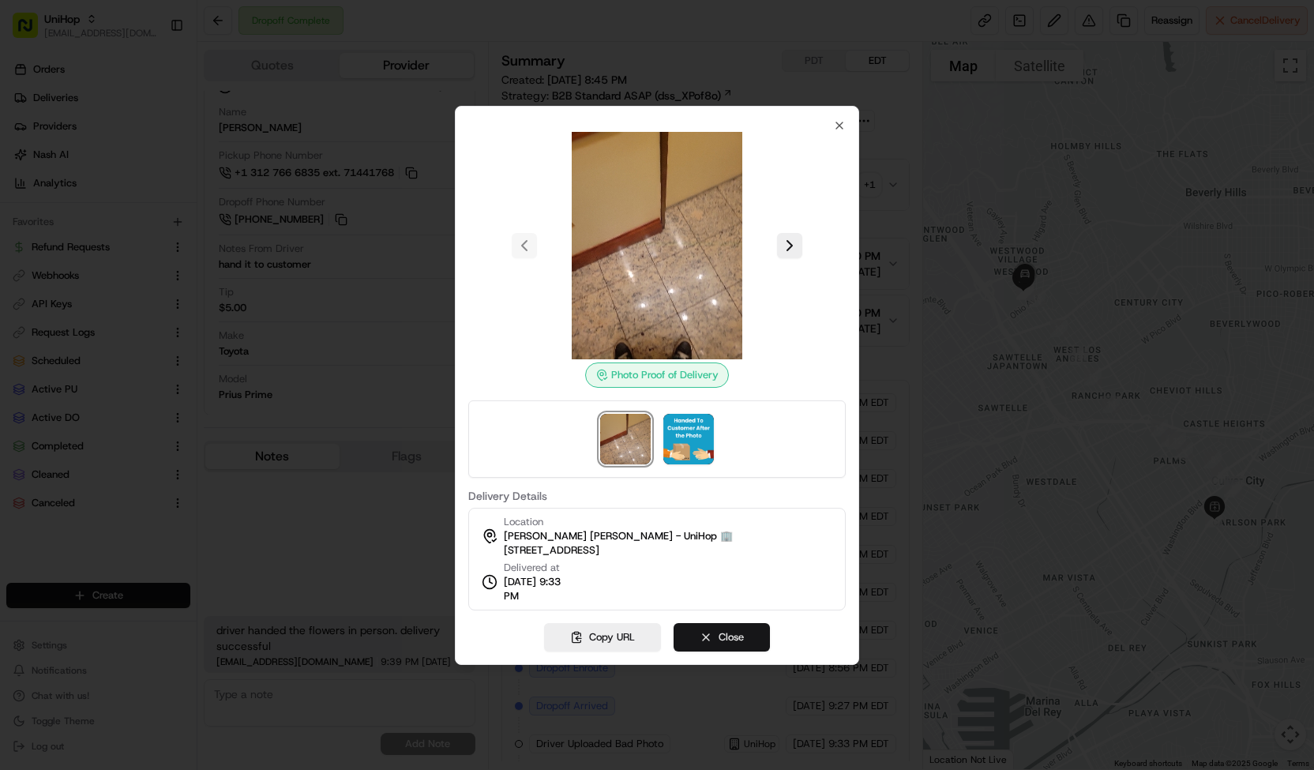
click at [723, 632] on button "Close" at bounding box center [722, 637] width 96 height 28
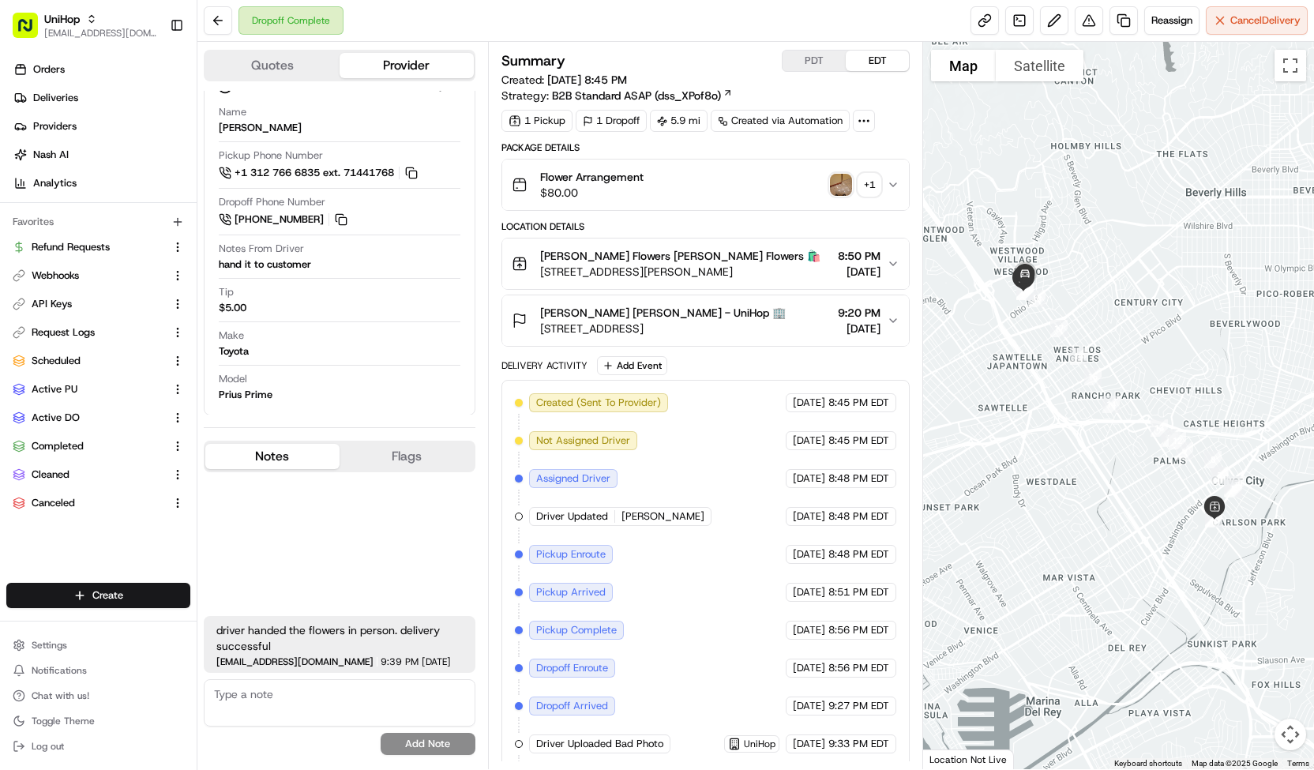
scroll to position [35, 0]
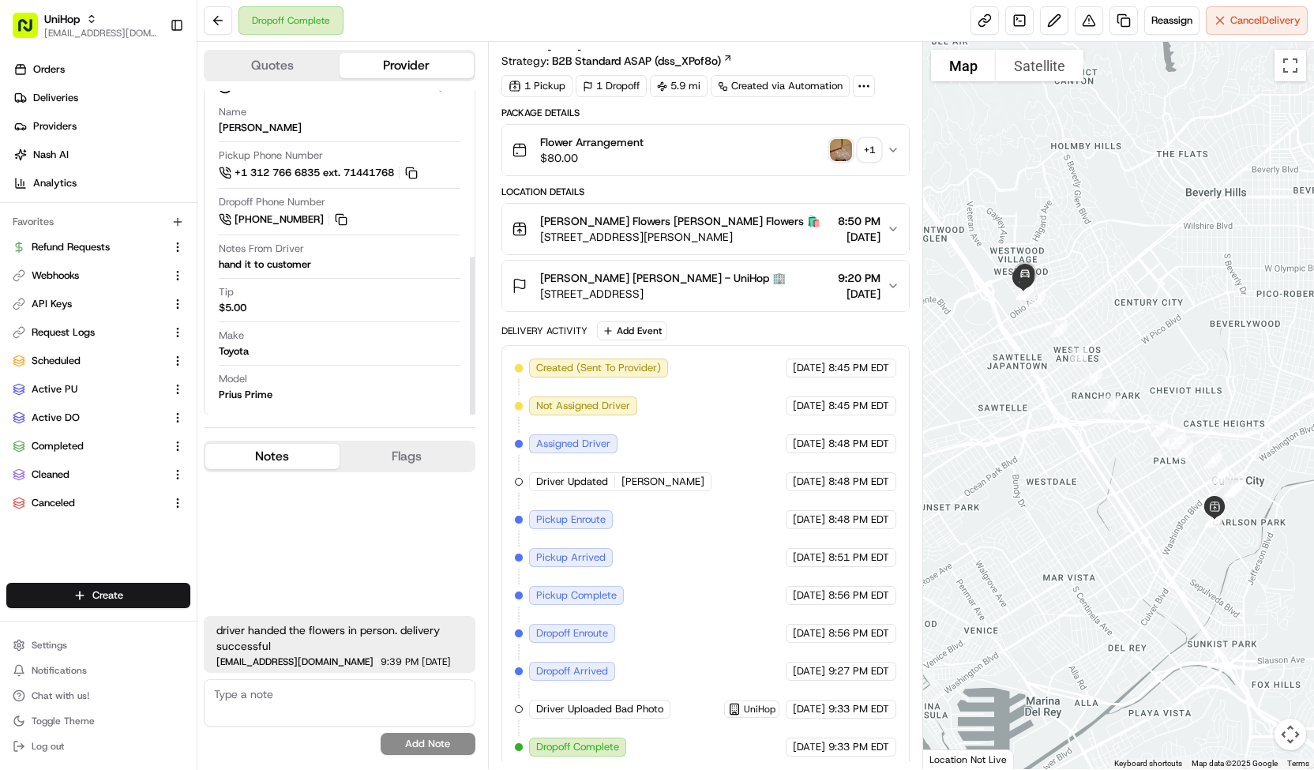
click at [417, 451] on button "Flags" at bounding box center [407, 456] width 134 height 25
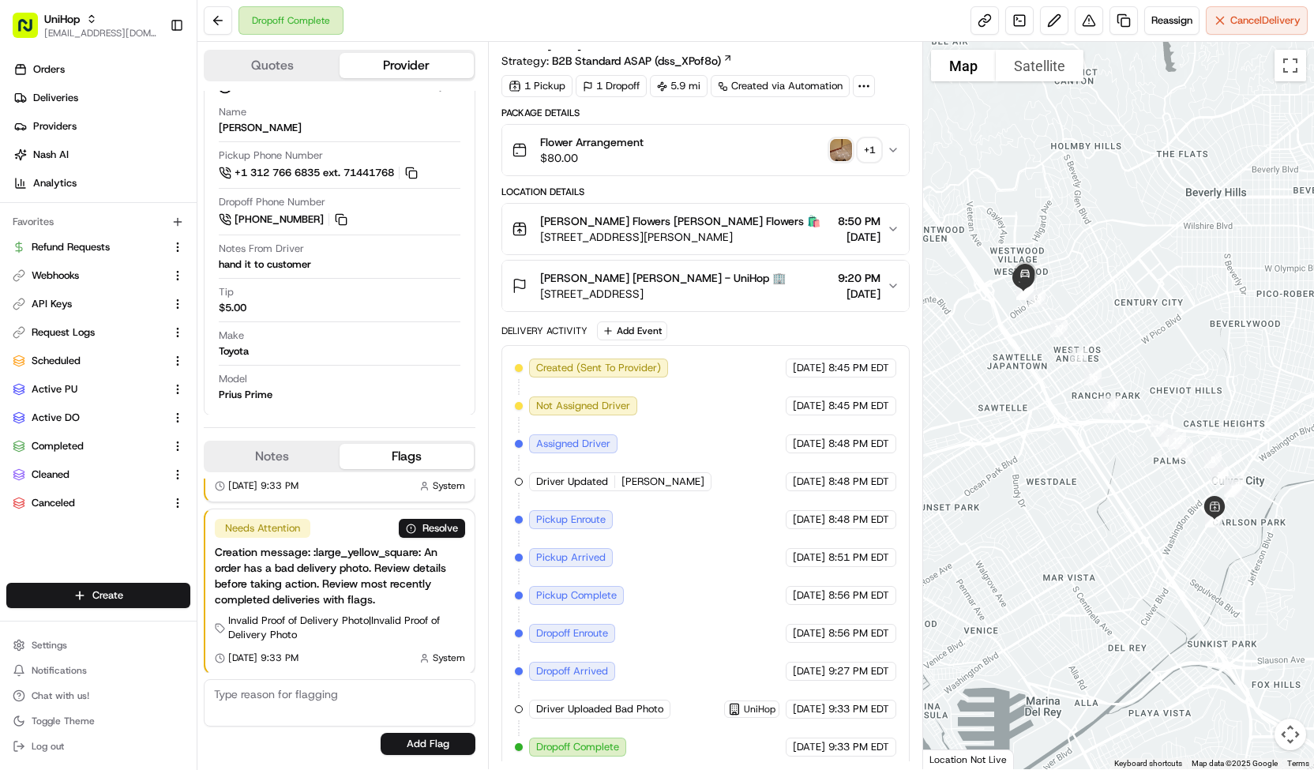
click at [283, 452] on button "Notes" at bounding box center [272, 456] width 134 height 25
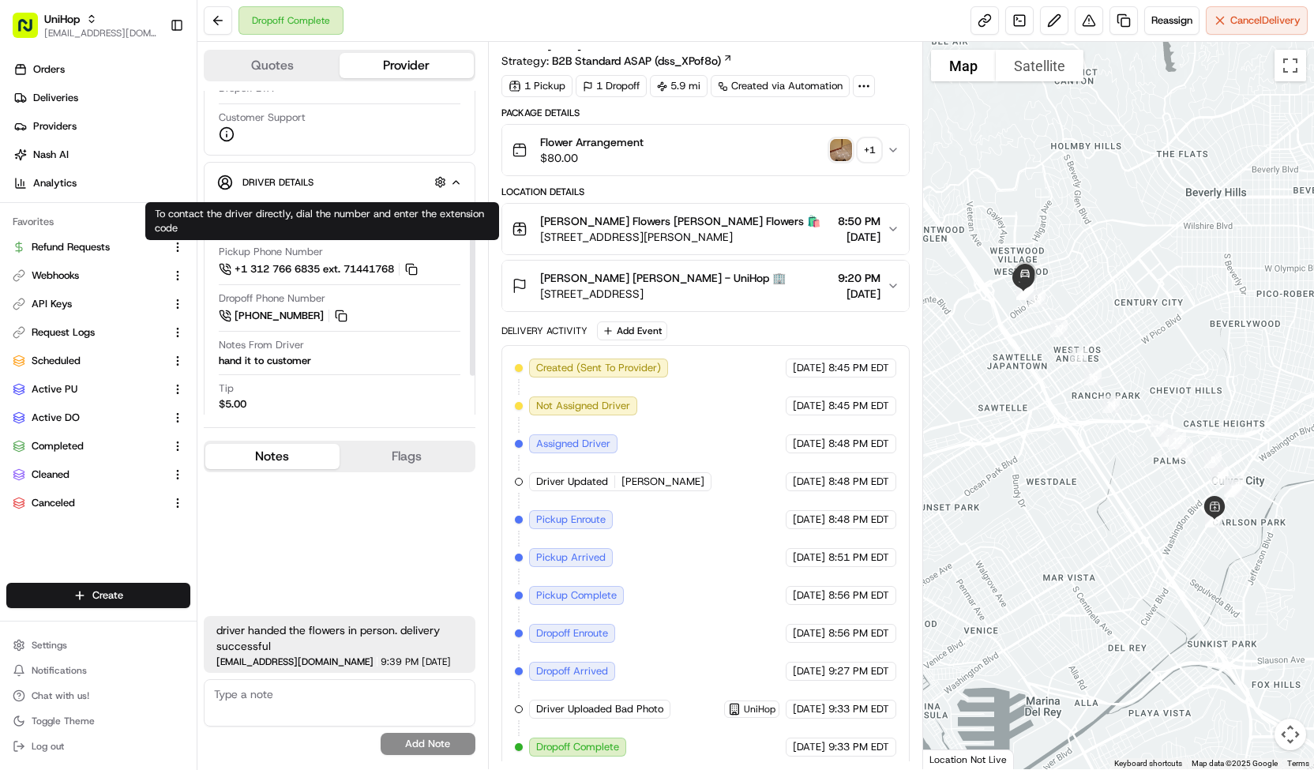
scroll to position [217, 0]
